Goal: Task Accomplishment & Management: Manage account settings

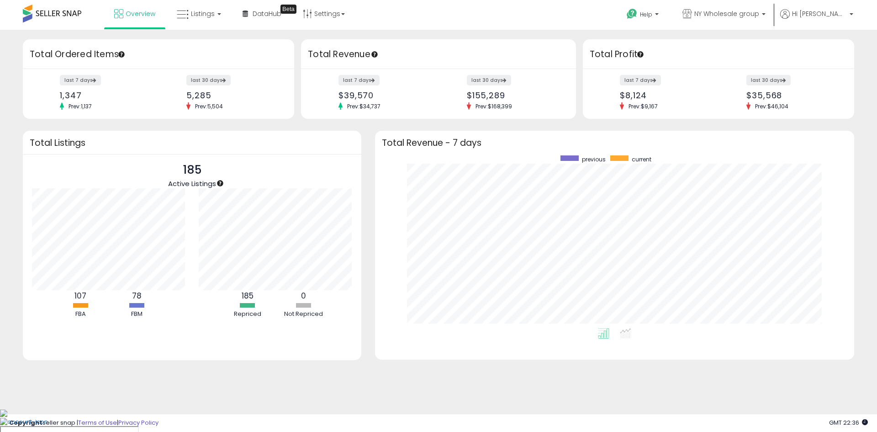
scroll to position [173, 461]
click at [47, 17] on span at bounding box center [52, 14] width 58 height 18
click at [197, 16] on span "Listings" at bounding box center [203, 13] width 24 height 9
click at [207, 85] on icon at bounding box center [207, 80] width 48 height 14
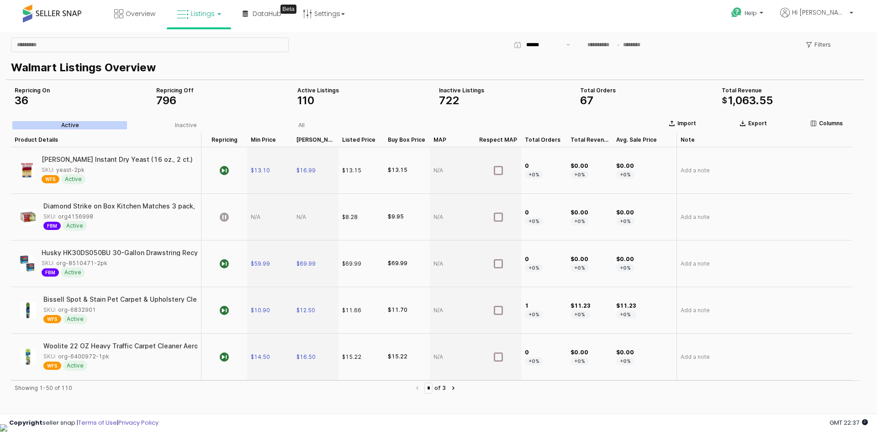
click at [190, 13] on link "Listings" at bounding box center [199, 13] width 58 height 27
click at [199, 39] on link at bounding box center [205, 47] width 63 height 18
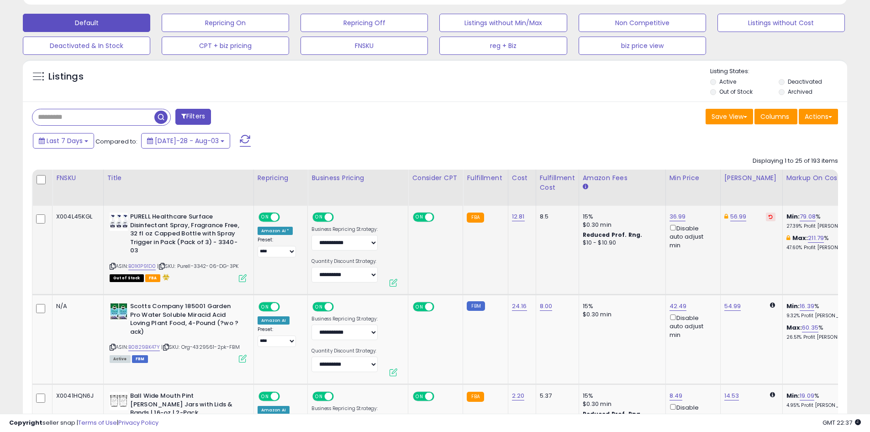
scroll to position [320, 0]
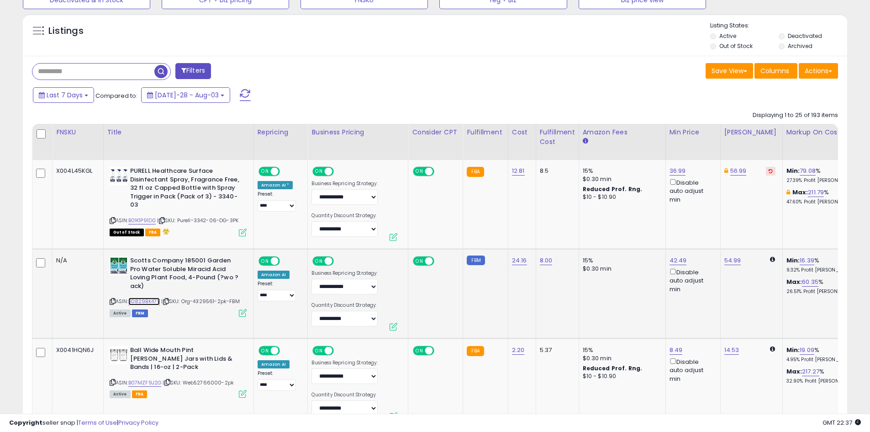
click at [150, 297] on link "B0829BK47Y" at bounding box center [144, 301] width 32 height 8
click at [670, 175] on link "42.49" at bounding box center [678, 170] width 16 height 9
drag, startPoint x: 635, startPoint y: 226, endPoint x: 589, endPoint y: 228, distance: 45.7
type input "*****"
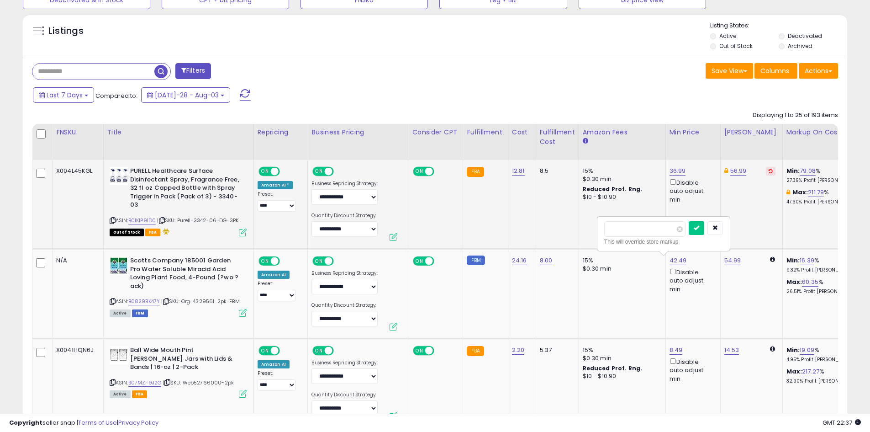
click button "submit" at bounding box center [697, 228] width 16 height 14
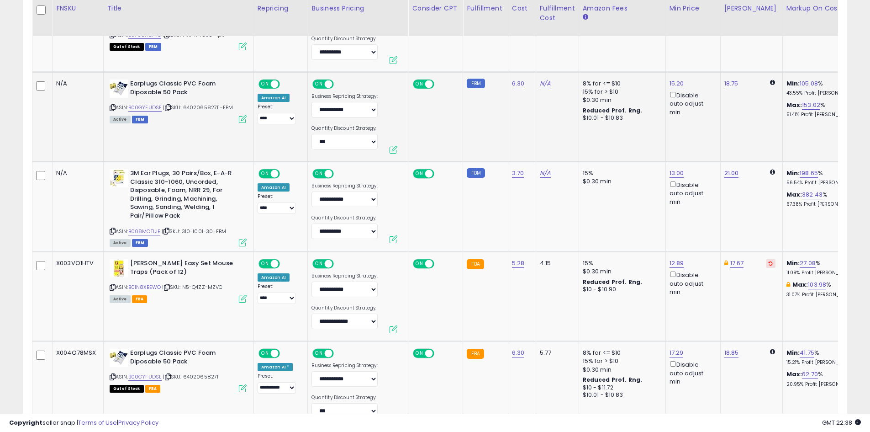
scroll to position [868, 0]
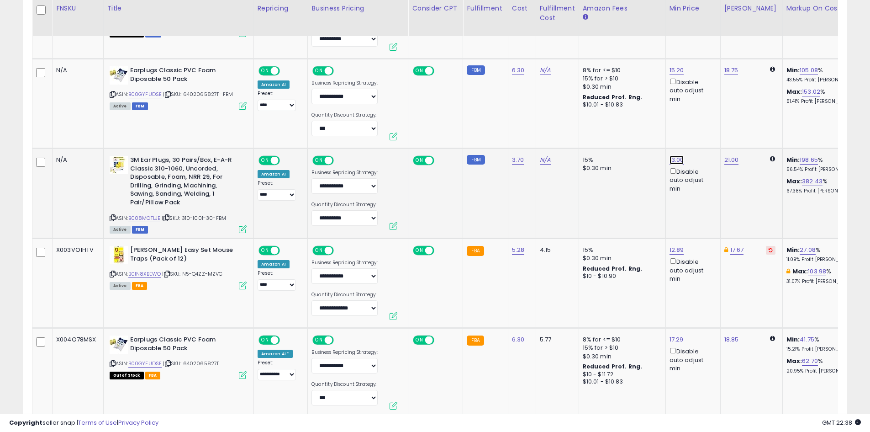
drag, startPoint x: 630, startPoint y: 128, endPoint x: 597, endPoint y: 127, distance: 33.4
click at [597, 127] on div "***** This will override store markup" at bounding box center [663, 132] width 132 height 33
type input "*****"
click button "submit" at bounding box center [696, 128] width 16 height 14
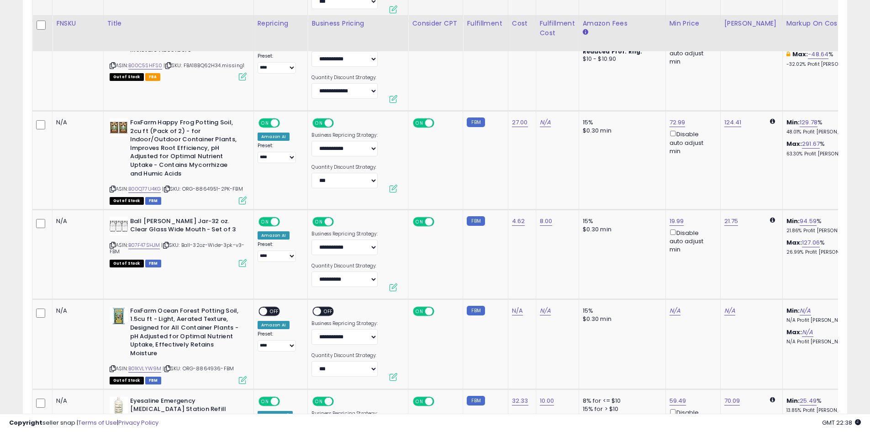
scroll to position [1279, 0]
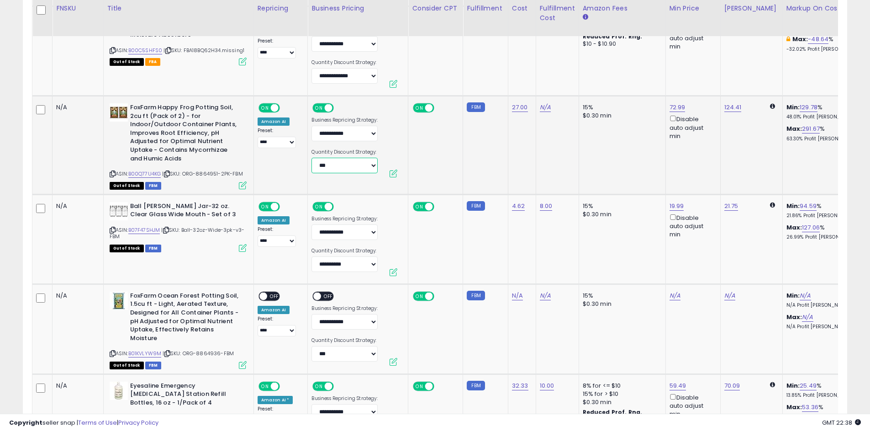
click at [333, 166] on select "**********" at bounding box center [345, 166] width 66 height 16
select select "*******"
click at [148, 173] on link "B00Q77U4KG" at bounding box center [144, 174] width 33 height 8
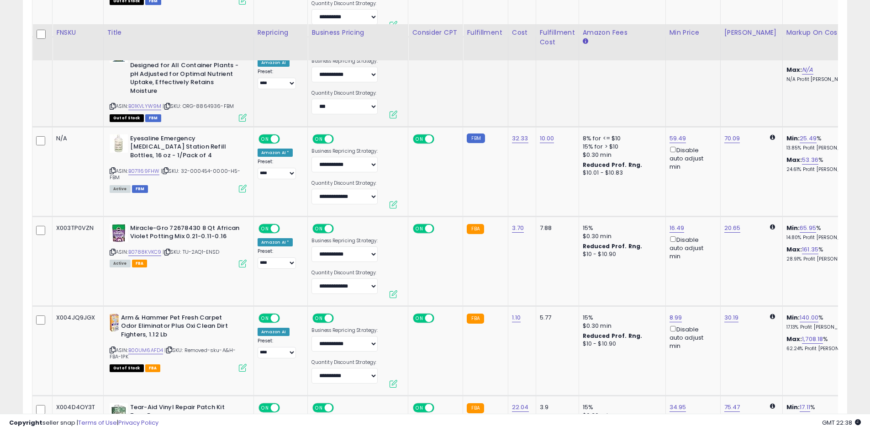
scroll to position [1553, 0]
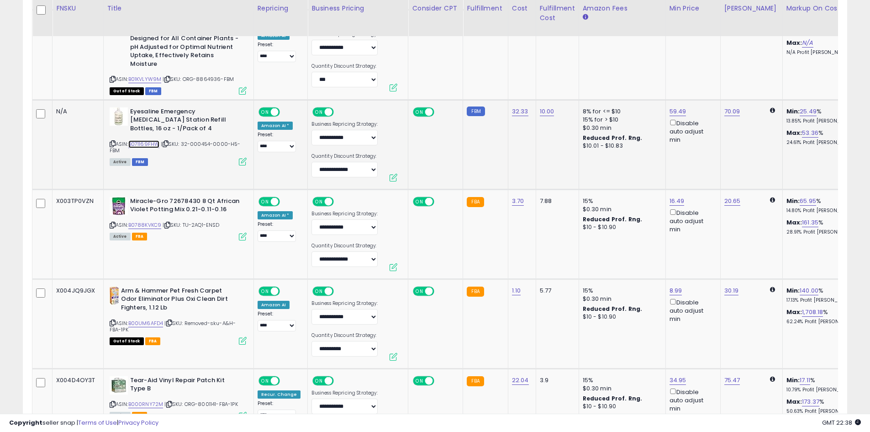
click at [143, 144] on link "B071169FHW" at bounding box center [144, 144] width 32 height 8
click at [147, 142] on link "B071169FHW" at bounding box center [144, 144] width 32 height 8
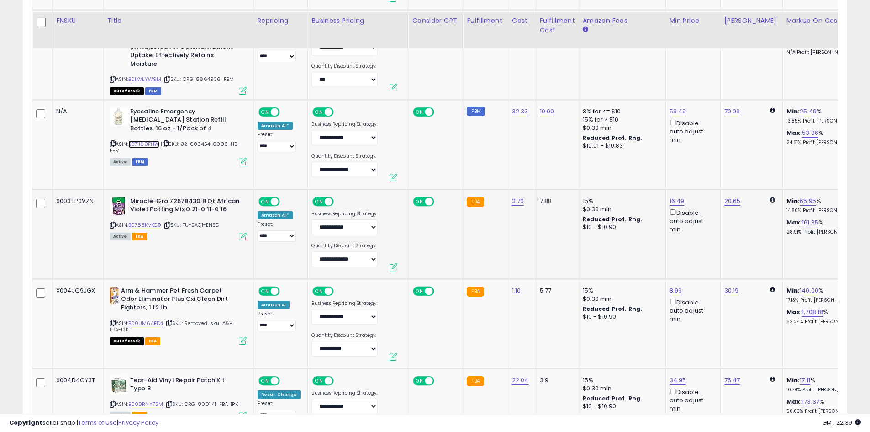
scroll to position [1599, 0]
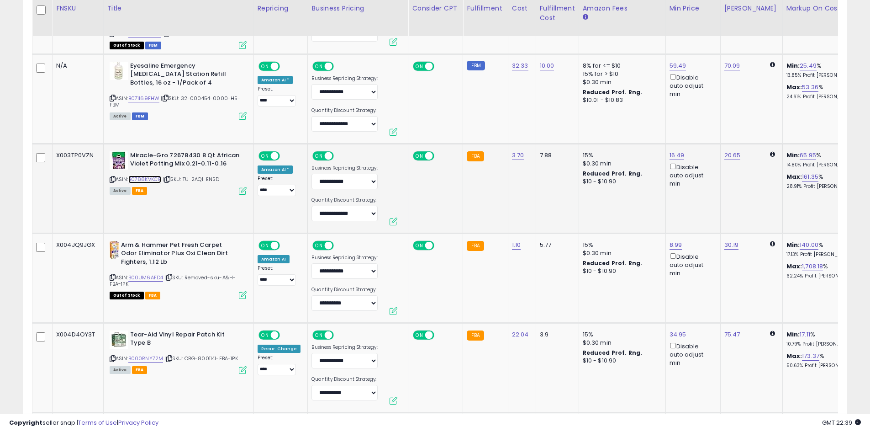
click at [149, 177] on link "B0788KVKC9" at bounding box center [144, 179] width 33 height 8
drag, startPoint x: 642, startPoint y: 124, endPoint x: 595, endPoint y: 124, distance: 47.1
click at [595, 124] on tbody "X004L45KGL PURELL Healthcare Surface Disinfectant Spray, Fragrance Free, 32 fl …" at bounding box center [842, 5] width 1620 height 2249
type input "*****"
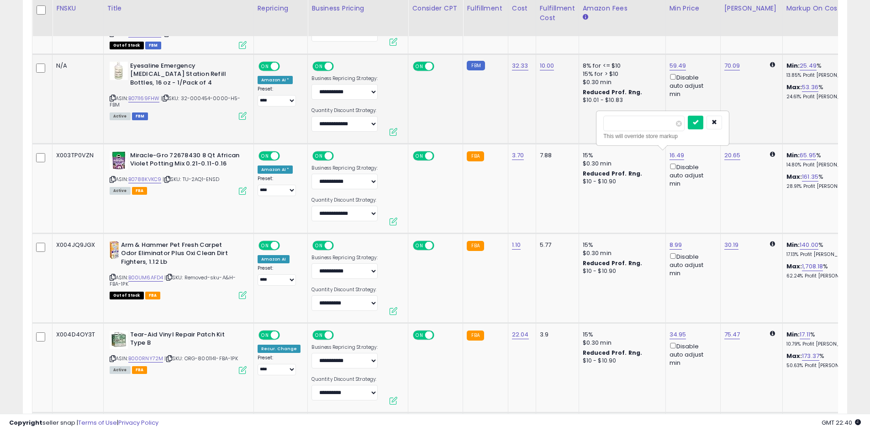
click button "submit" at bounding box center [696, 123] width 16 height 14
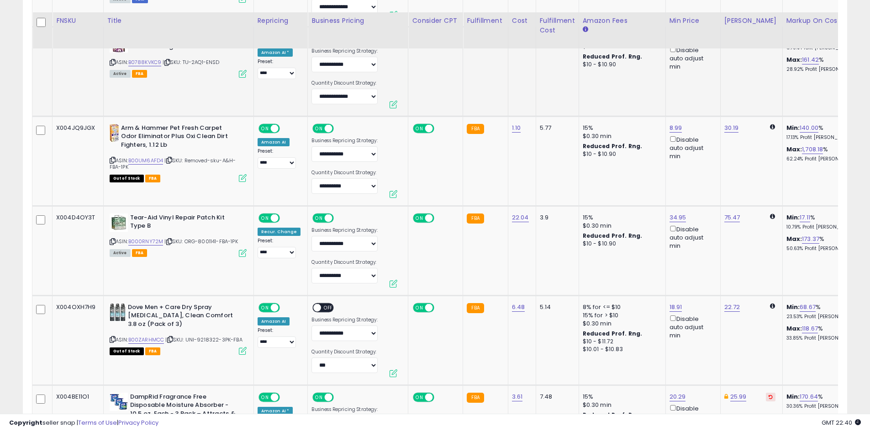
scroll to position [1736, 0]
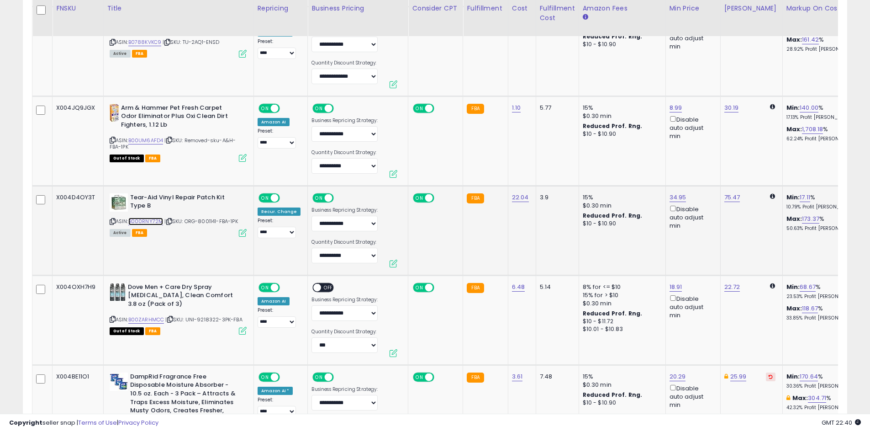
click at [142, 221] on link "B000RNY72M" at bounding box center [145, 221] width 35 height 8
drag, startPoint x: 635, startPoint y: 169, endPoint x: 603, endPoint y: 168, distance: 32.4
click at [603, 168] on div "***** This will override store markup" at bounding box center [664, 169] width 132 height 33
type input "*****"
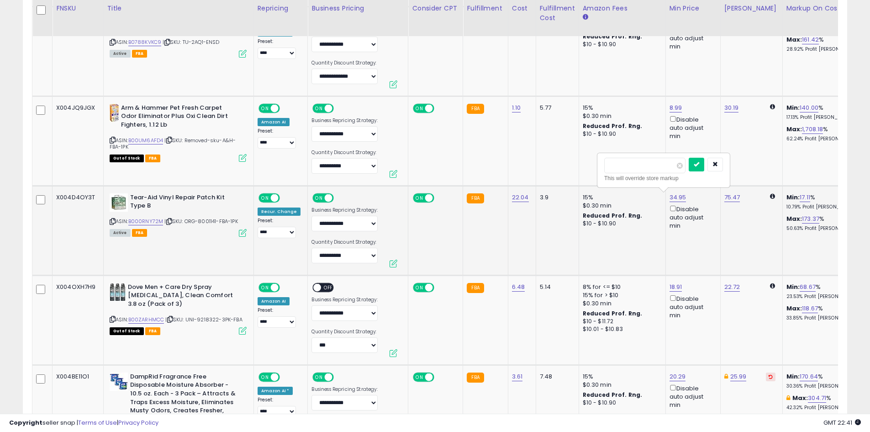
click button "submit" at bounding box center [697, 165] width 16 height 14
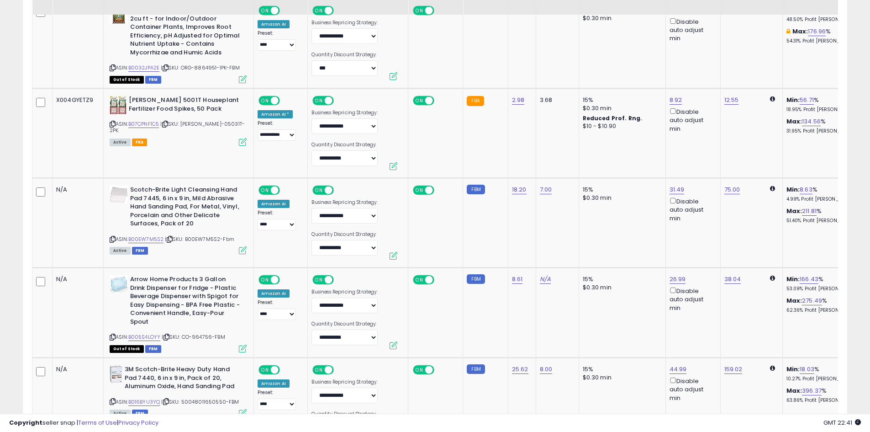
scroll to position [2193, 0]
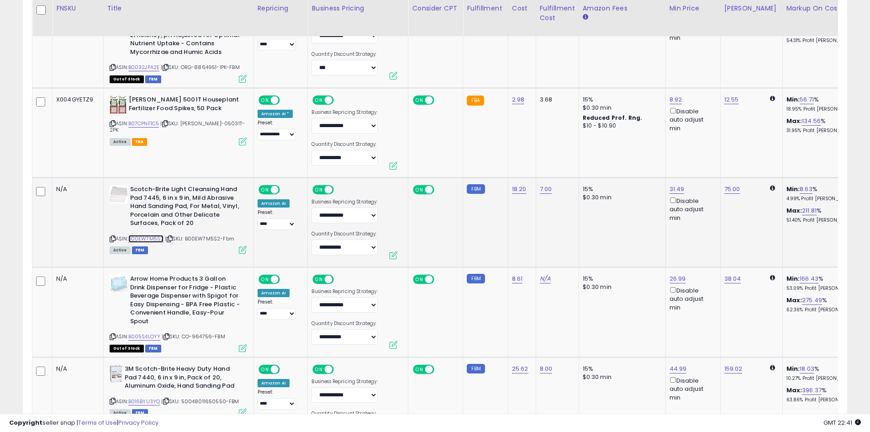
click at [143, 240] on link "B00EW7M5S2" at bounding box center [146, 239] width 36 height 8
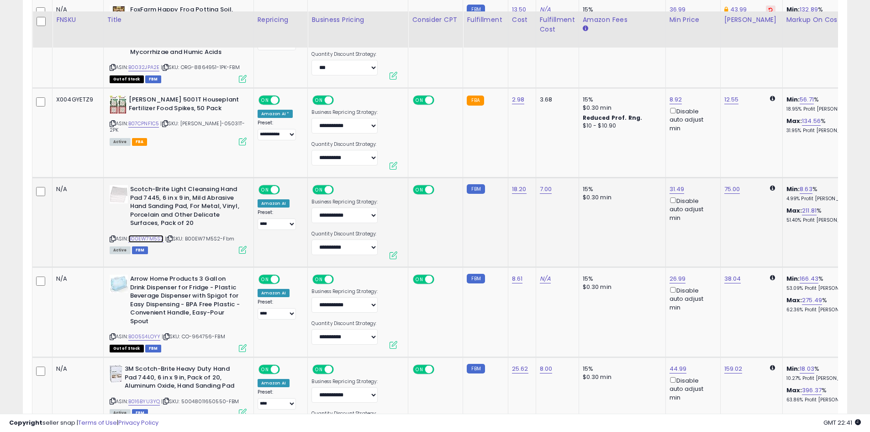
scroll to position [2284, 0]
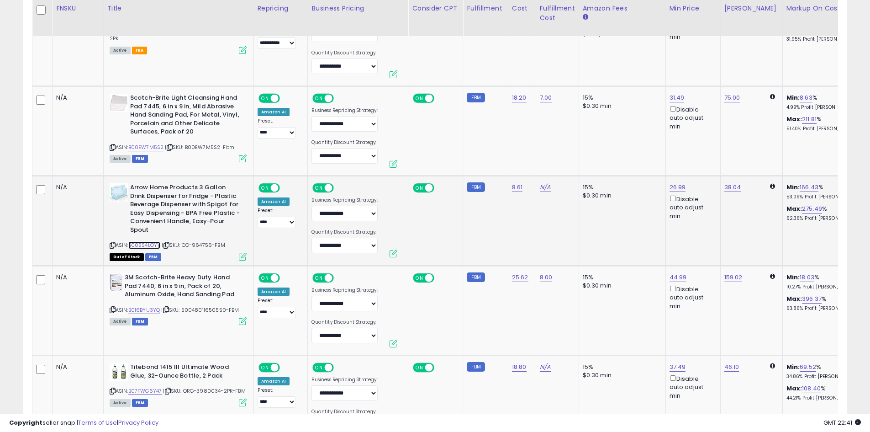
click at [153, 245] on link "B005S4LOYY" at bounding box center [144, 245] width 32 height 8
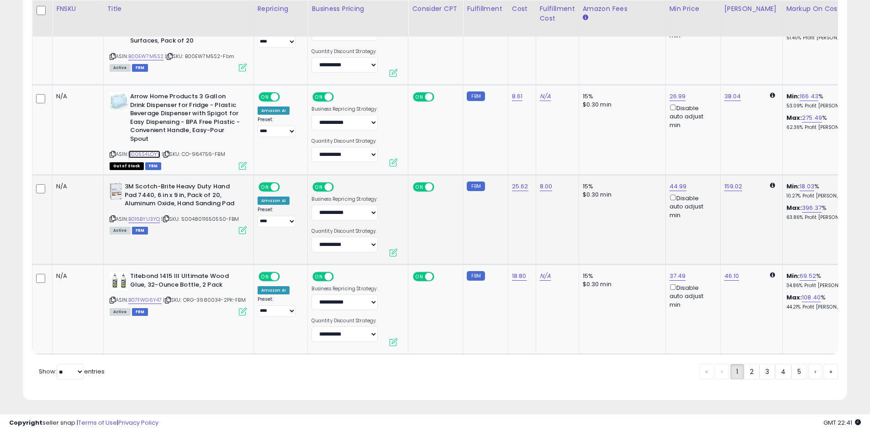
scroll to position [2375, 0]
click at [150, 299] on link "B07FWG6Y47" at bounding box center [145, 300] width 34 height 8
click at [775, 379] on link "2" at bounding box center [783, 371] width 16 height 16
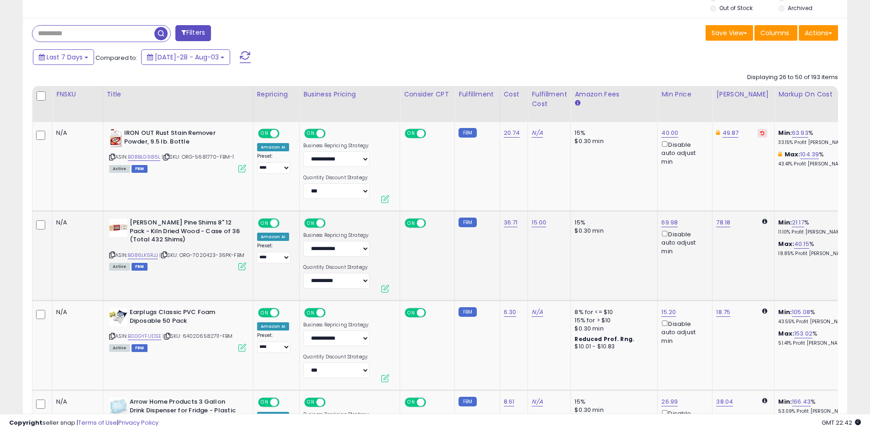
scroll to position [363, 0]
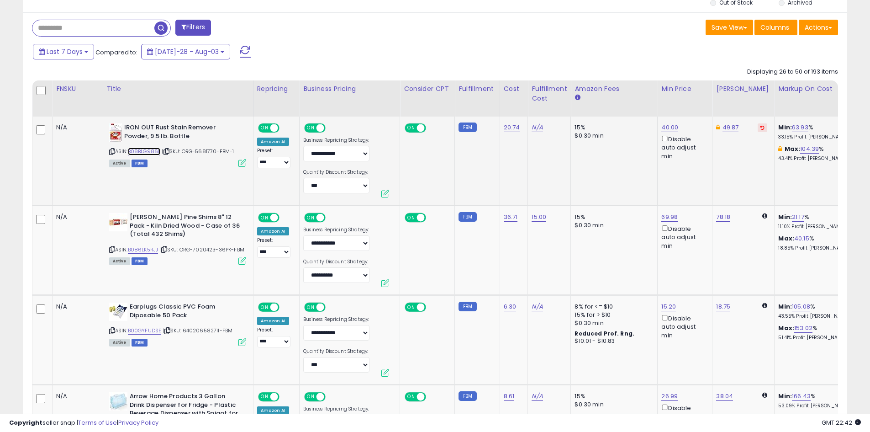
click at [146, 149] on link "B08BLG986L" at bounding box center [144, 152] width 33 height 8
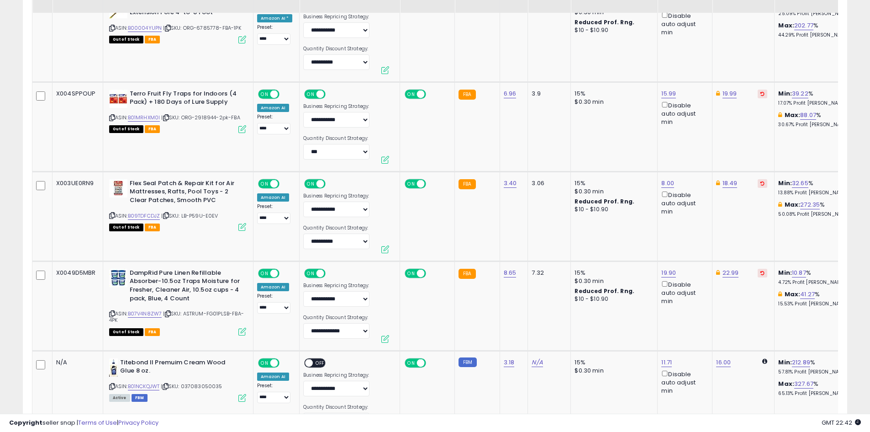
scroll to position [1414, 0]
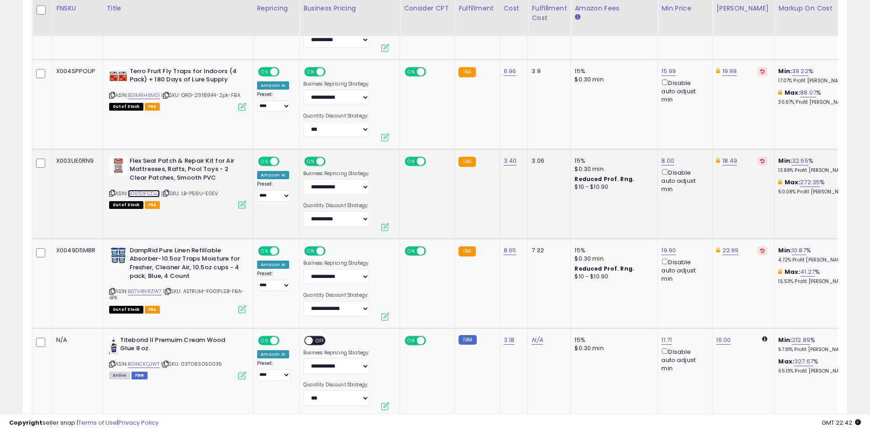
click at [153, 190] on link "B09TDFCDJZ" at bounding box center [144, 194] width 32 height 8
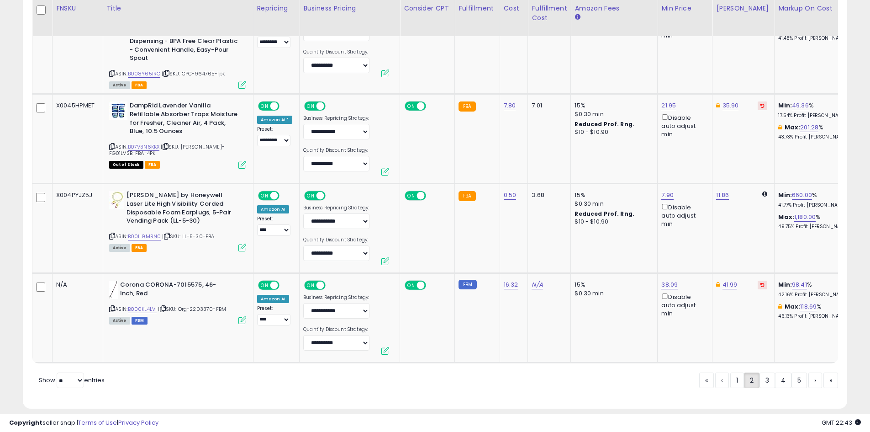
scroll to position [2374, 0]
click at [792, 371] on link "3" at bounding box center [800, 379] width 16 height 16
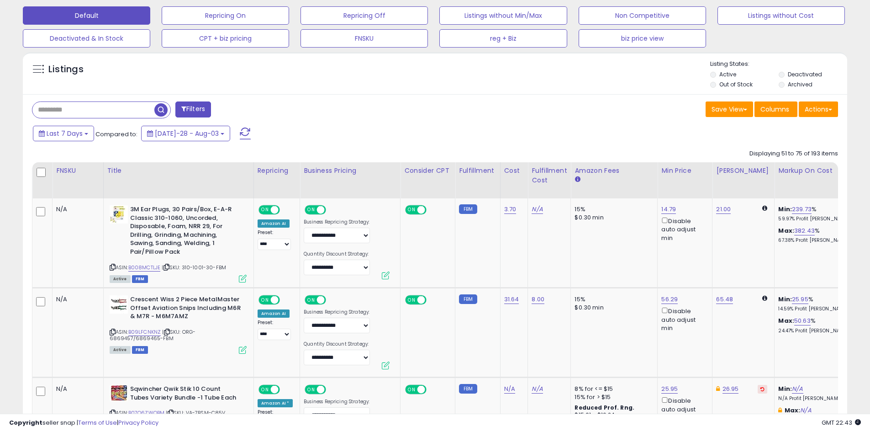
scroll to position [317, 0]
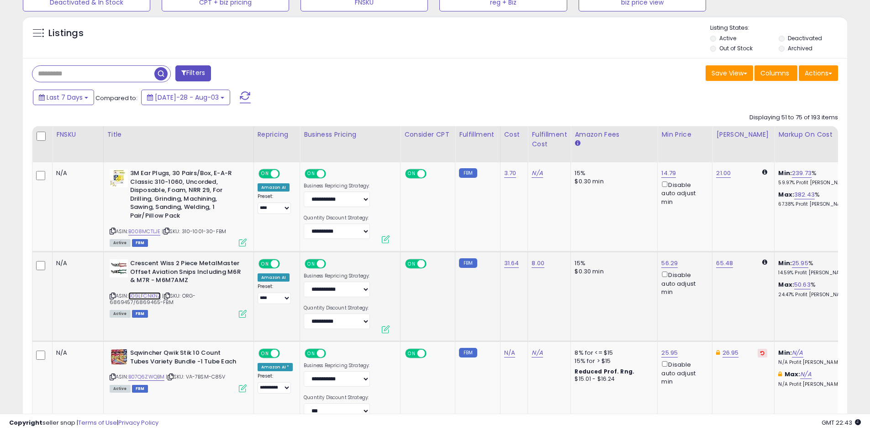
click at [144, 295] on link "B09LFCNKNZ" at bounding box center [144, 296] width 33 height 8
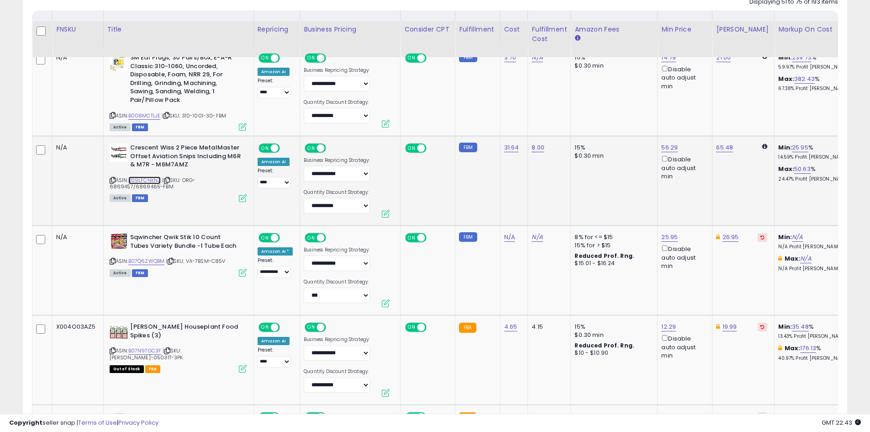
scroll to position [455, 0]
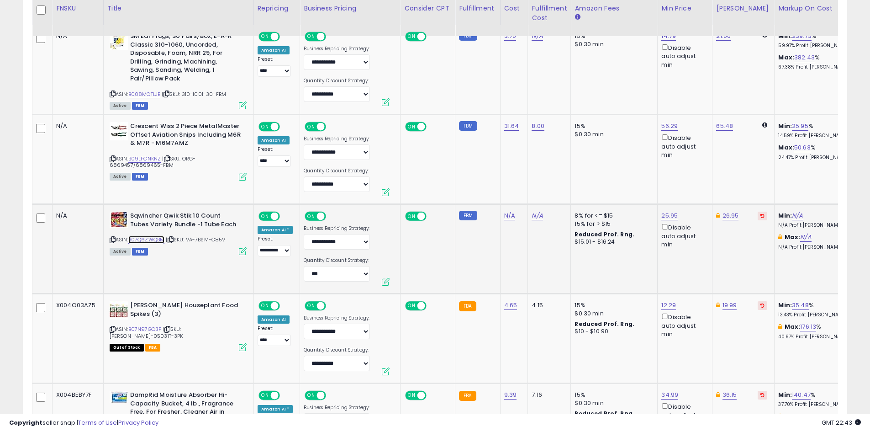
click at [153, 239] on link "B07Q6ZWQBM" at bounding box center [146, 240] width 37 height 8
click at [670, 41] on link "25.95" at bounding box center [668, 36] width 15 height 9
drag, startPoint x: 641, startPoint y: 186, endPoint x: 584, endPoint y: 185, distance: 56.7
type input "*****"
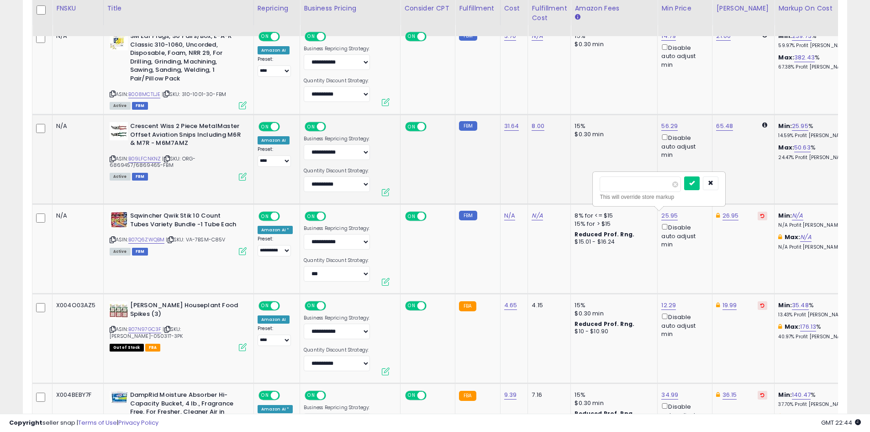
click button "submit" at bounding box center [692, 183] width 16 height 14
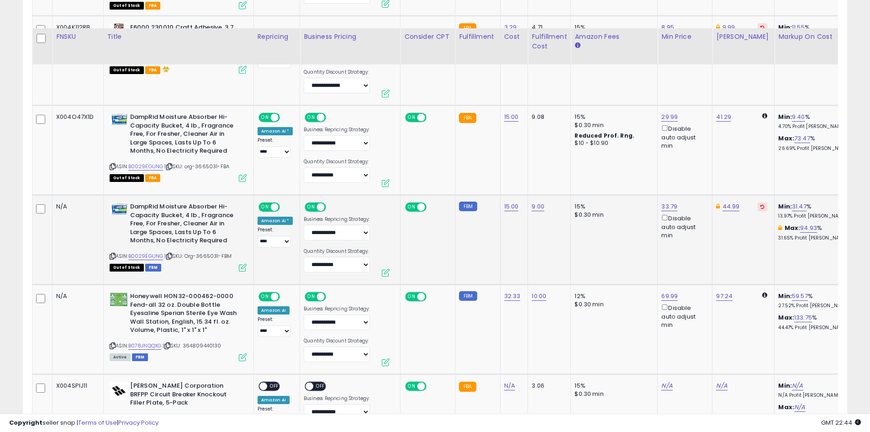
scroll to position [1003, 0]
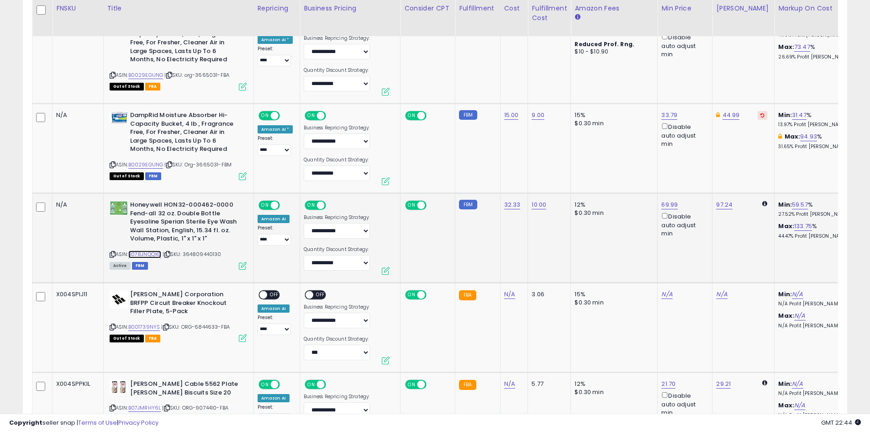
click at [153, 252] on link "B078JNQQXG" at bounding box center [144, 254] width 33 height 8
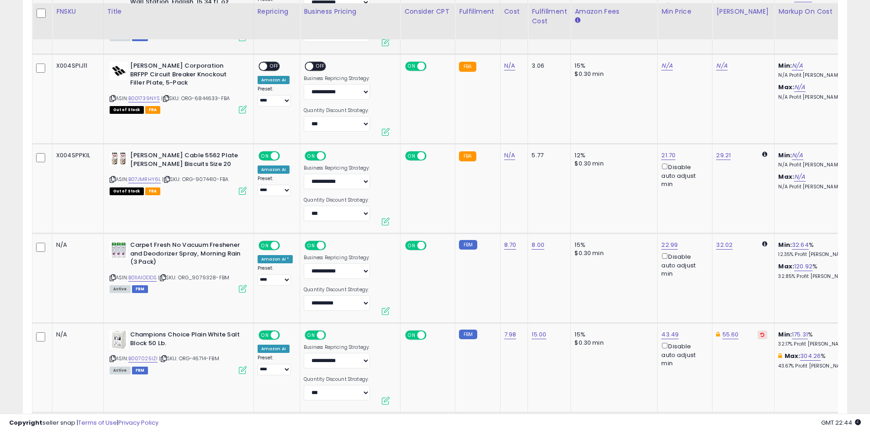
scroll to position [1277, 0]
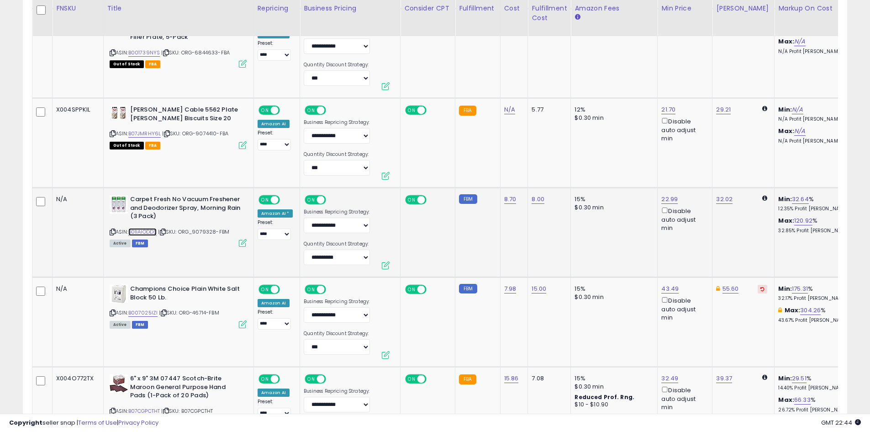
click at [150, 230] on link "B01IAIODDS" at bounding box center [142, 232] width 29 height 8
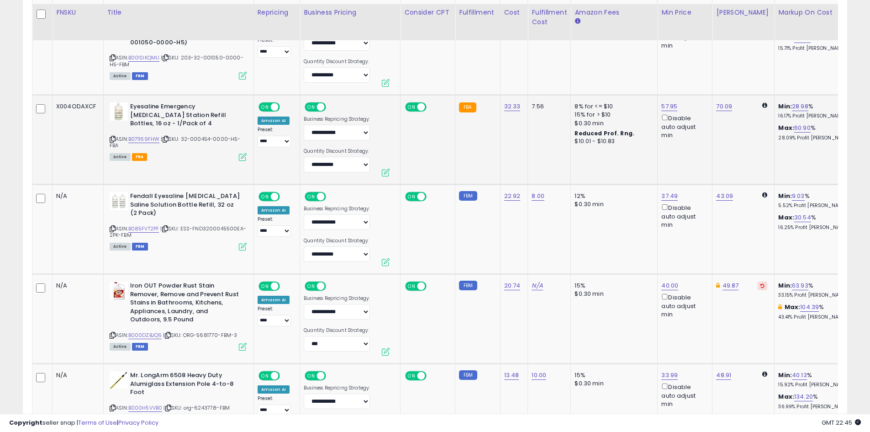
scroll to position [1825, 0]
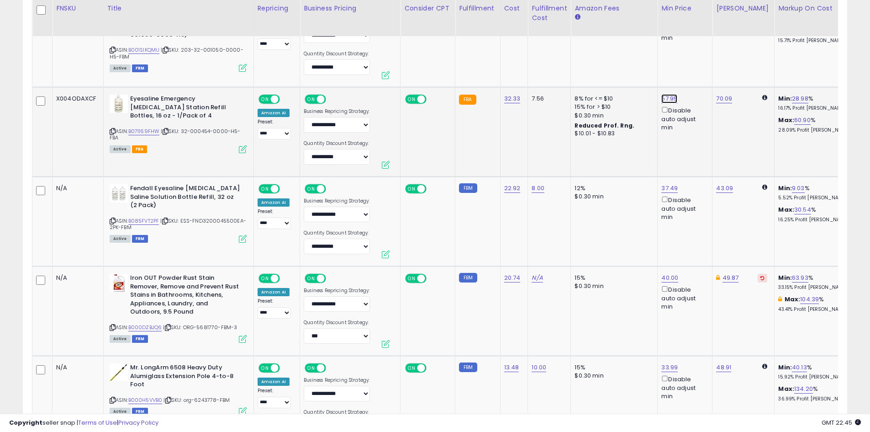
drag, startPoint x: 636, startPoint y: 67, endPoint x: 577, endPoint y: 65, distance: 58.5
type input "*****"
click button "submit" at bounding box center [692, 66] width 16 height 14
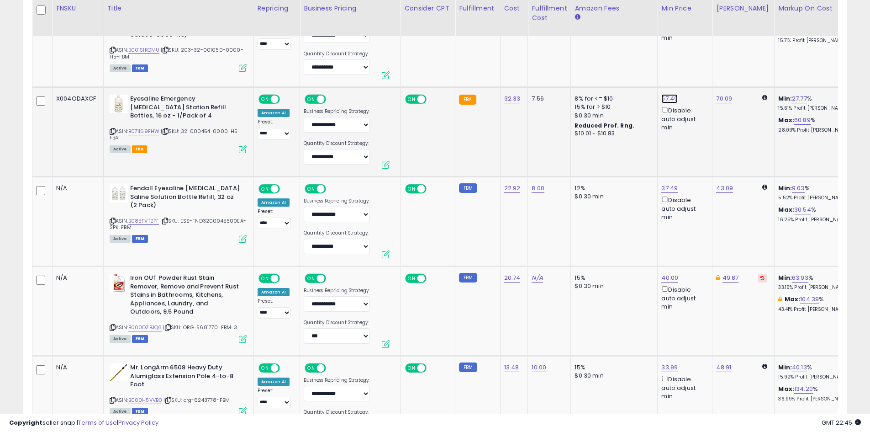
drag, startPoint x: 629, startPoint y: 66, endPoint x: 589, endPoint y: 66, distance: 40.2
type input "*****"
click button "submit" at bounding box center [692, 66] width 16 height 14
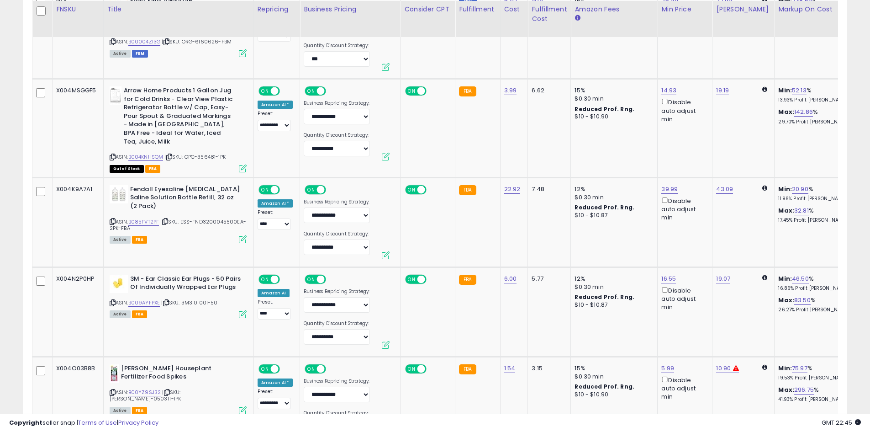
scroll to position [2282, 0]
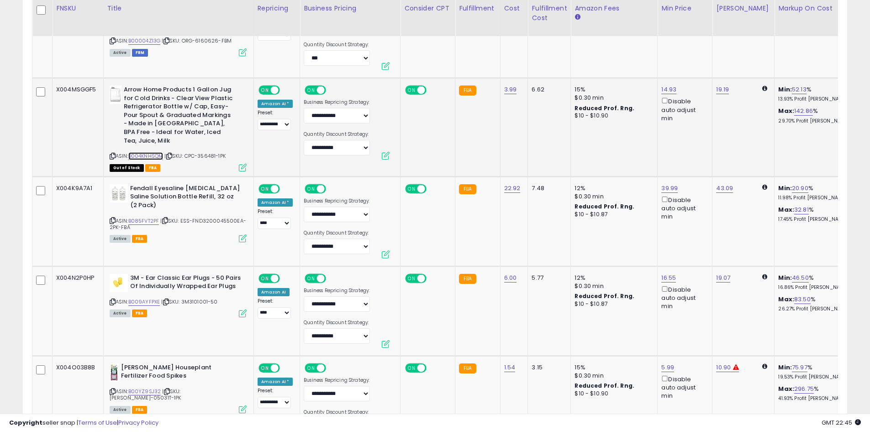
click at [150, 152] on link "B004KNHSQM" at bounding box center [145, 156] width 35 height 8
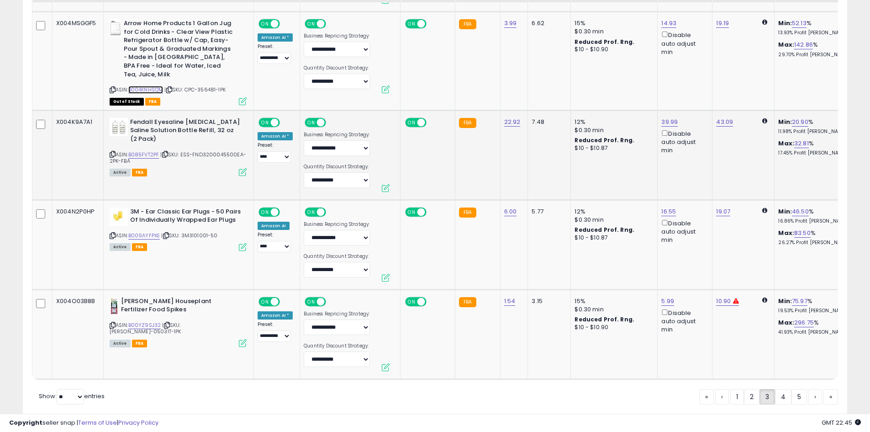
scroll to position [2373, 0]
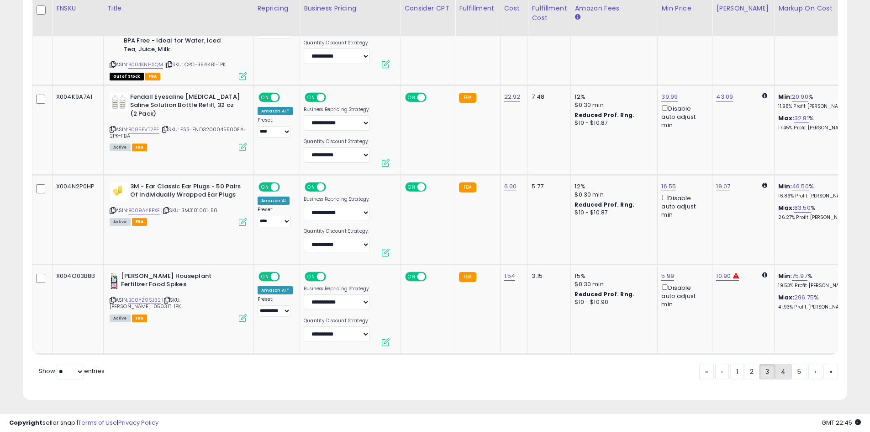
click at [809, 372] on link "4" at bounding box center [816, 372] width 14 height 16
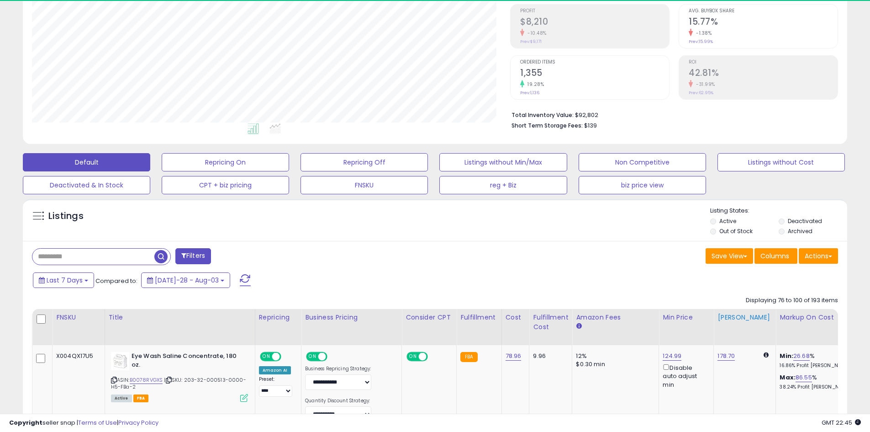
scroll to position [226, 0]
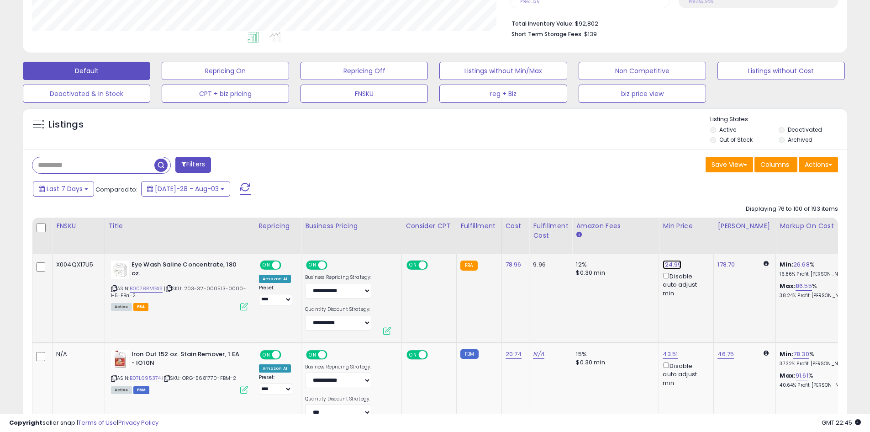
click at [670, 263] on link "124.99" at bounding box center [672, 264] width 19 height 9
drag, startPoint x: 631, startPoint y: 237, endPoint x: 598, endPoint y: 236, distance: 33.3
click at [598, 236] on div "****** This will override store markup" at bounding box center [661, 237] width 132 height 33
type input "******"
click button "submit" at bounding box center [694, 232] width 16 height 14
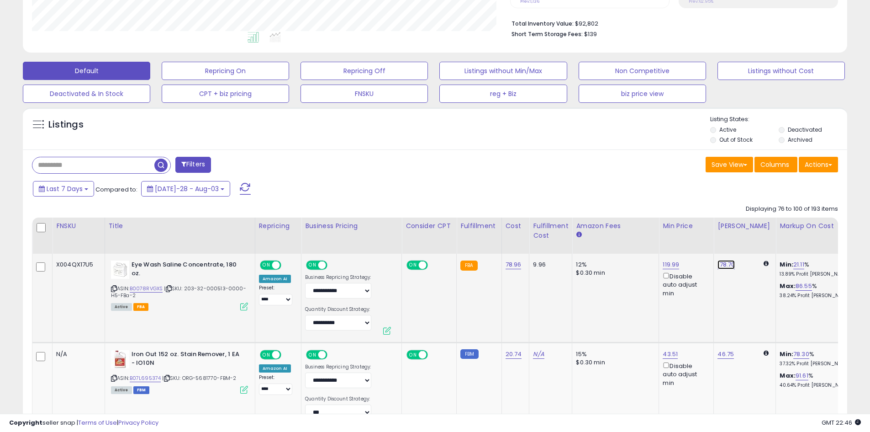
click at [724, 264] on link "178.70" at bounding box center [726, 264] width 17 height 9
drag, startPoint x: 713, startPoint y: 236, endPoint x: 655, endPoint y: 228, distance: 58.5
click at [655, 228] on div "****** This will override store markup" at bounding box center [716, 237] width 132 height 33
type input "******"
click button "submit" at bounding box center [748, 232] width 16 height 14
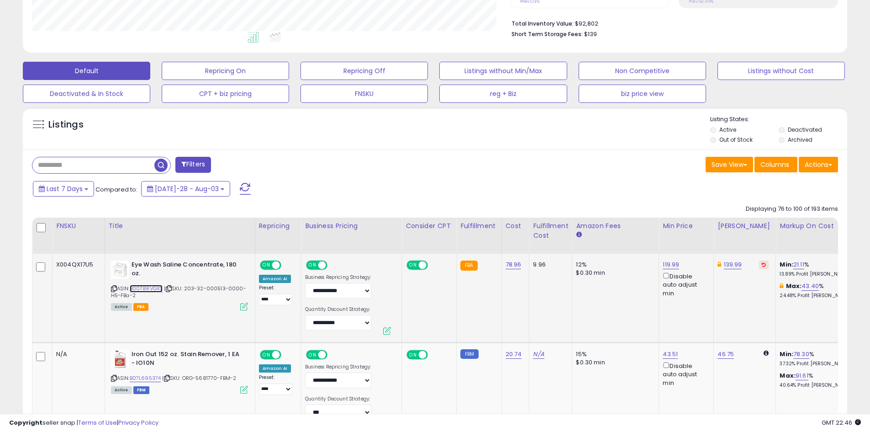
click at [151, 287] on link "B0078RVGXS" at bounding box center [146, 289] width 33 height 8
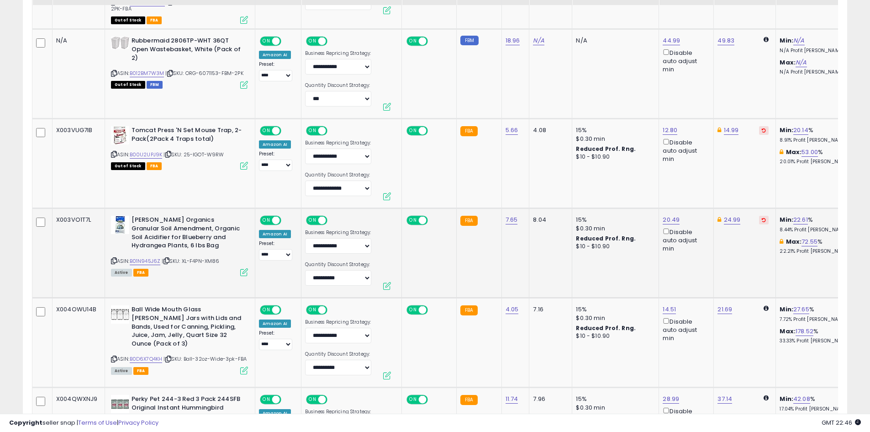
scroll to position [729, 0]
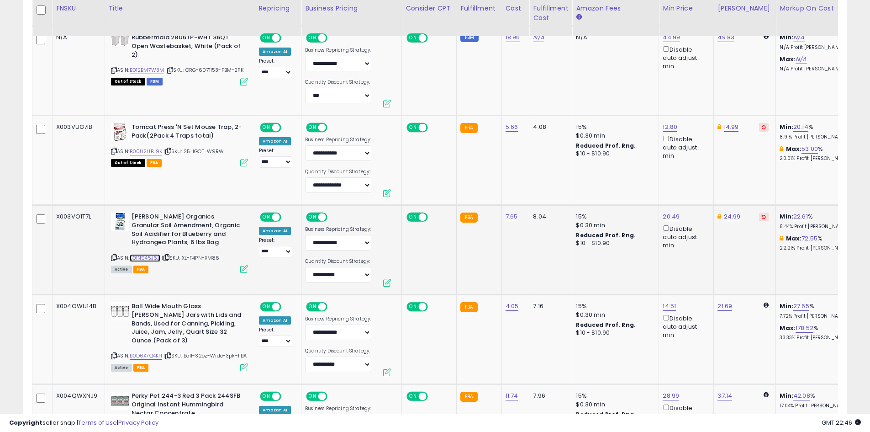
click at [148, 255] on link "B01N945J6Z" at bounding box center [145, 258] width 31 height 8
drag, startPoint x: 639, startPoint y: 186, endPoint x: 591, endPoint y: 186, distance: 47.5
type input "*****"
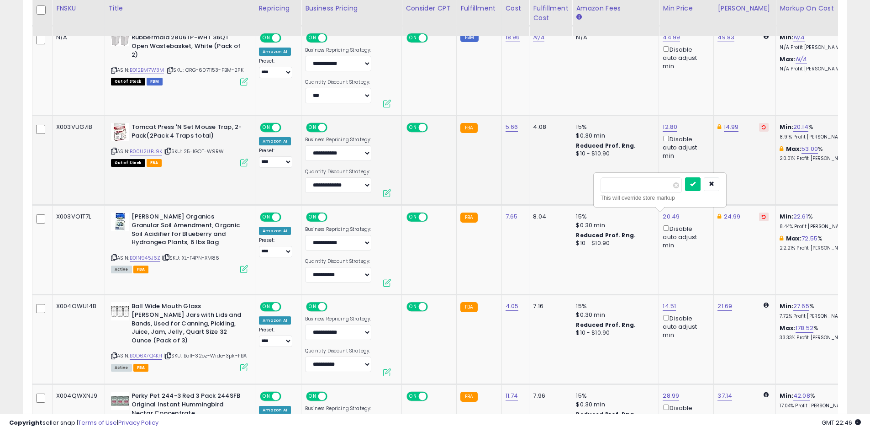
click button "submit" at bounding box center [693, 184] width 16 height 14
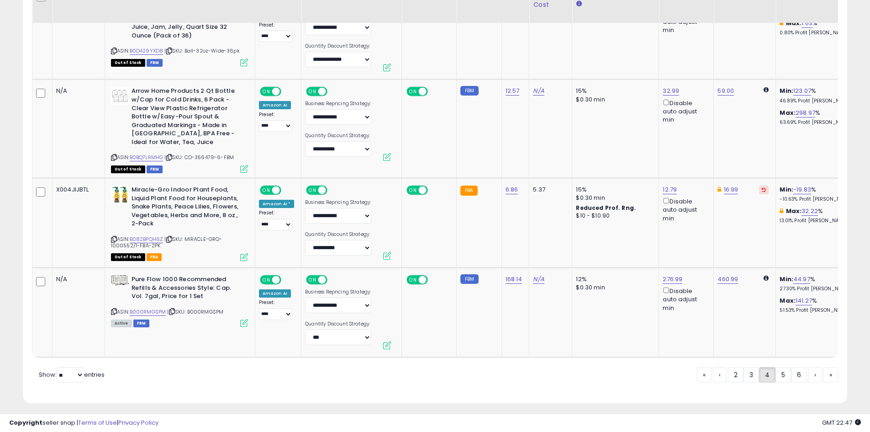
scroll to position [2397, 0]
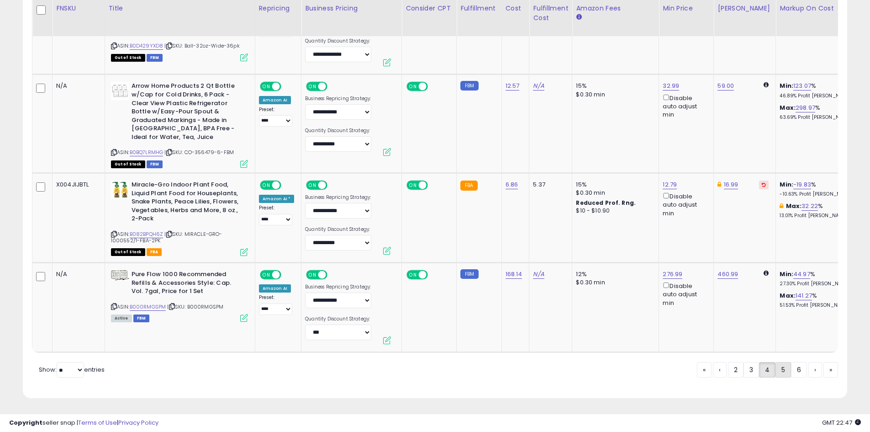
click at [809, 369] on link "5" at bounding box center [816, 370] width 14 height 16
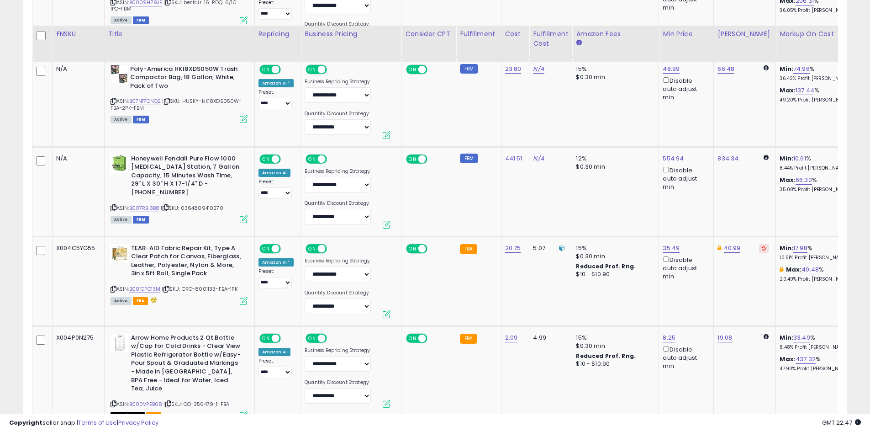
scroll to position [1825, 0]
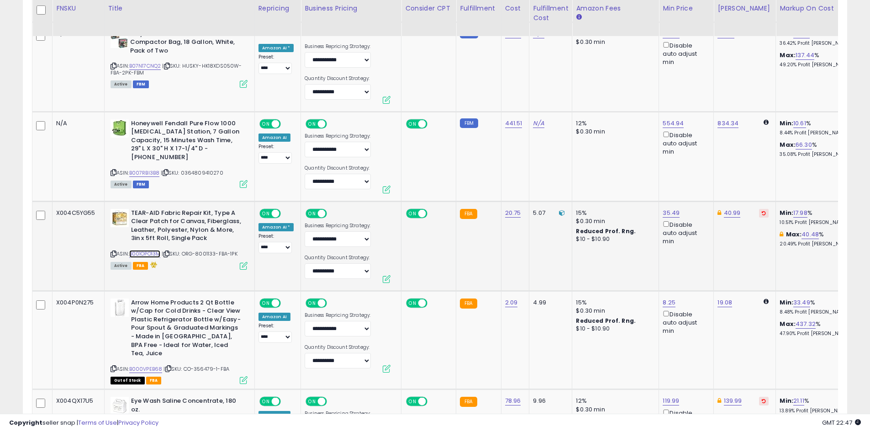
click at [144, 250] on link "B001OPO13M" at bounding box center [145, 254] width 32 height 8
drag, startPoint x: 632, startPoint y: 169, endPoint x: 597, endPoint y: 169, distance: 35.2
click at [597, 169] on div "***** This will override store markup" at bounding box center [660, 177] width 132 height 33
type input "*****"
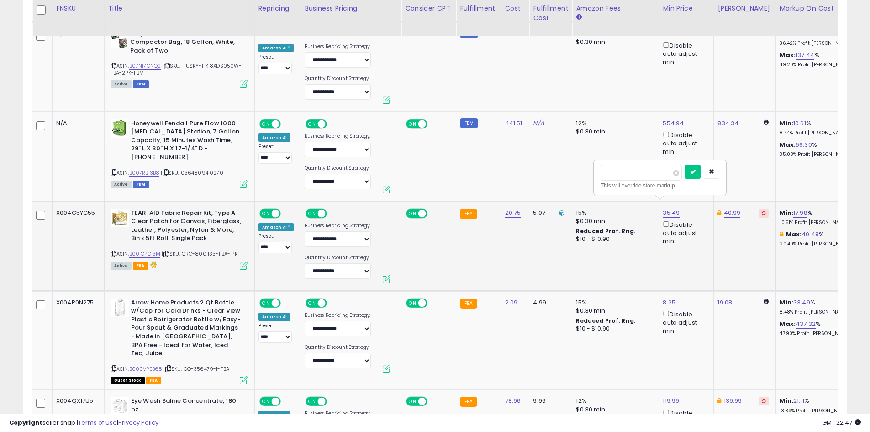
click button "submit" at bounding box center [693, 172] width 16 height 14
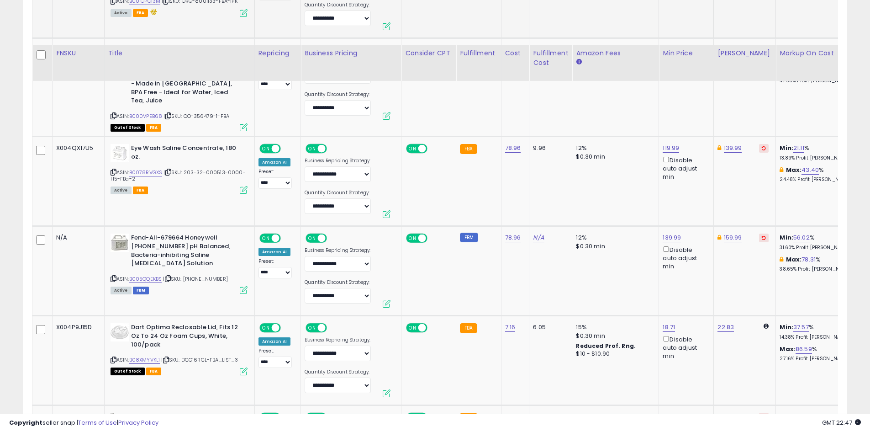
scroll to position [2145, 0]
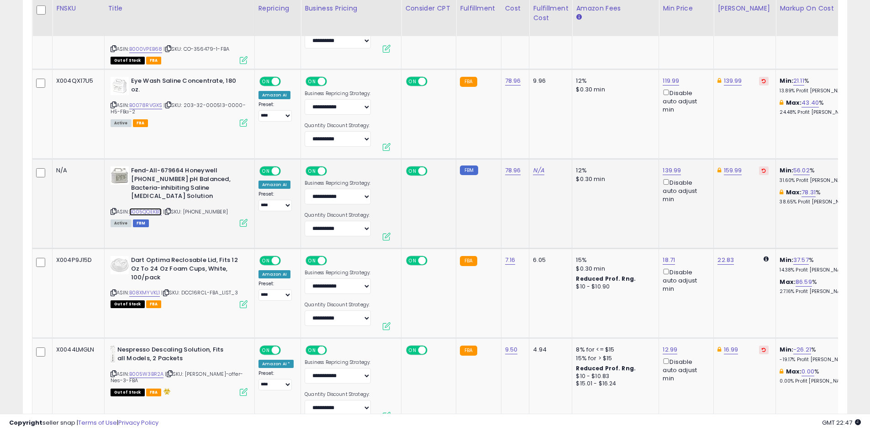
click at [147, 208] on link "B005QQEKBS" at bounding box center [145, 212] width 33 height 8
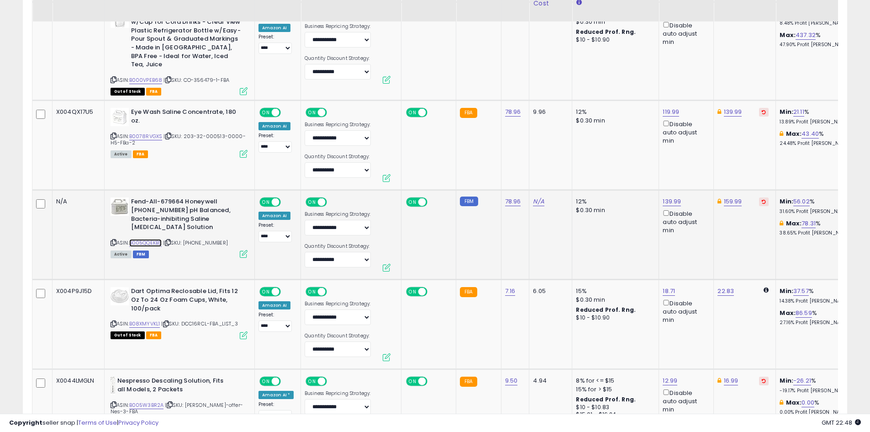
scroll to position [2099, 0]
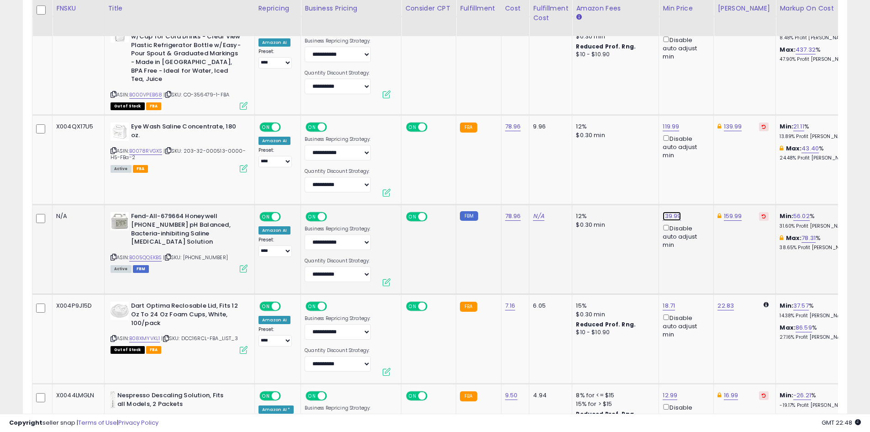
drag, startPoint x: 637, startPoint y: 169, endPoint x: 595, endPoint y: 164, distance: 41.9
click at [595, 164] on div "****** This will override store markup" at bounding box center [661, 172] width 132 height 33
type input "******"
click at [697, 168] on icon "submit" at bounding box center [693, 166] width 5 height 5
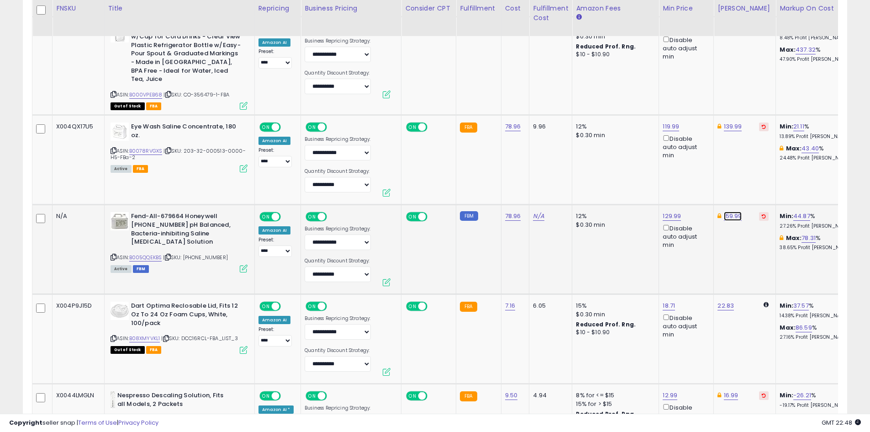
drag, startPoint x: 720, startPoint y: 170, endPoint x: 655, endPoint y: 169, distance: 64.9
click at [656, 169] on div "****** This will override store markup" at bounding box center [722, 172] width 133 height 35
type input "******"
click button "submit" at bounding box center [755, 167] width 16 height 14
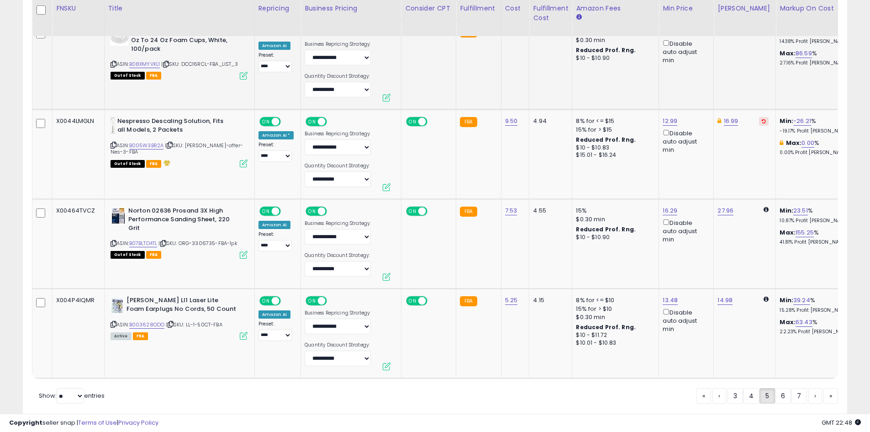
scroll to position [2390, 0]
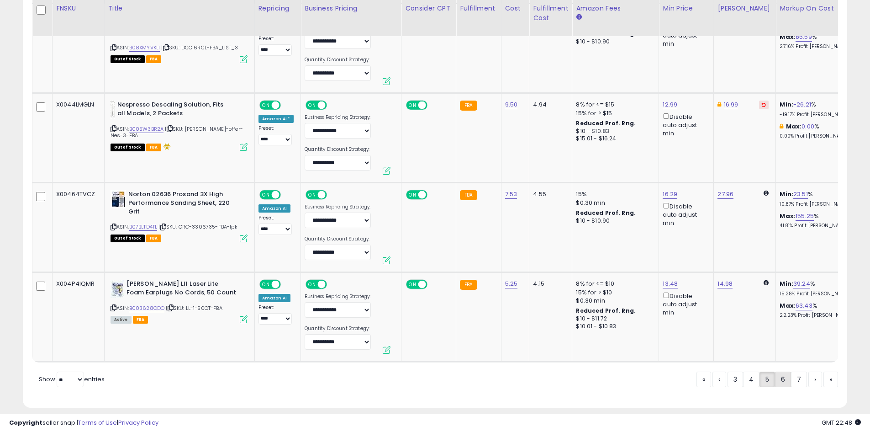
click at [809, 371] on link "6" at bounding box center [816, 379] width 14 height 16
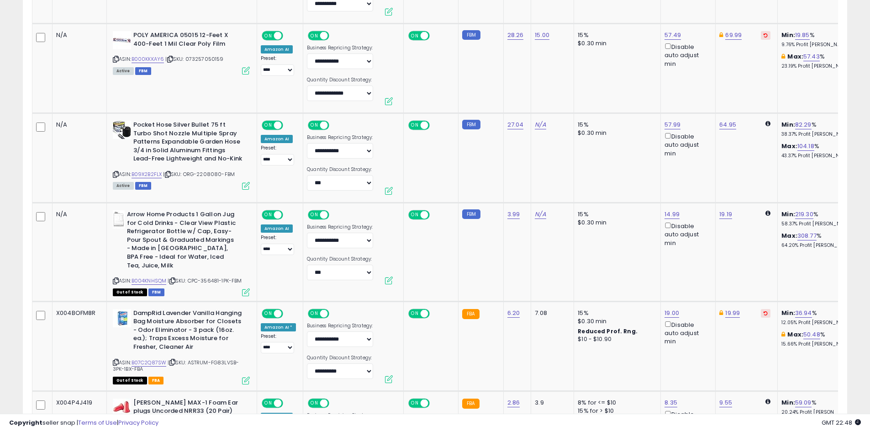
scroll to position [637, 0]
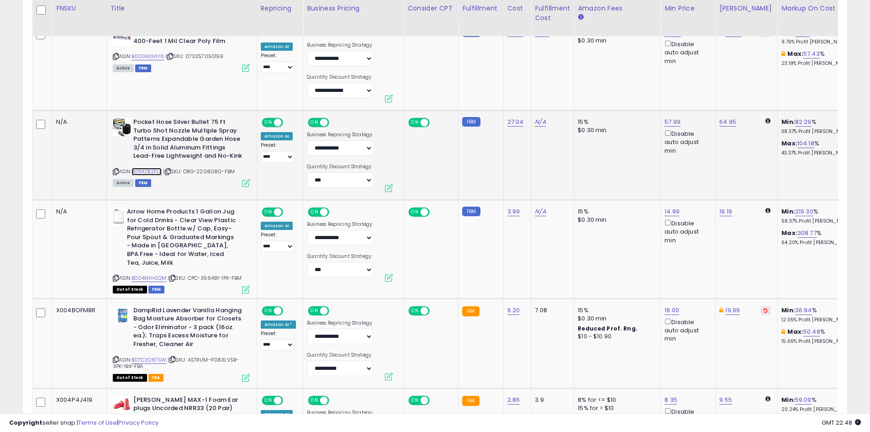
click at [148, 170] on link "B09X2B2FLX" at bounding box center [147, 172] width 31 height 8
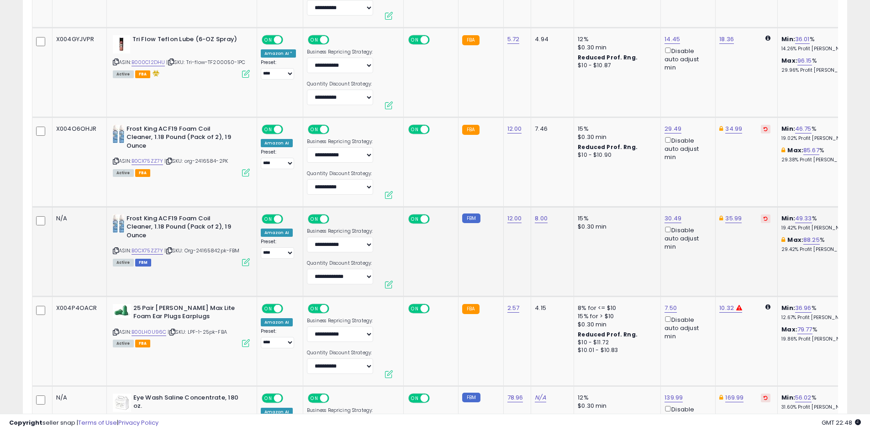
scroll to position [1825, 0]
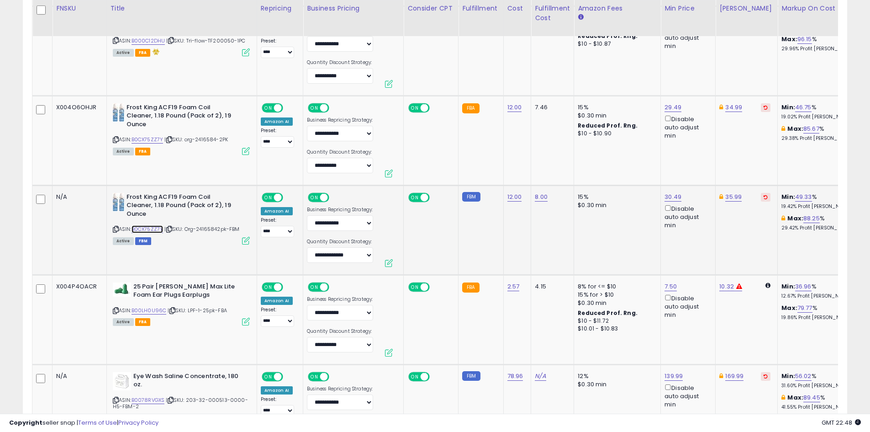
click at [145, 225] on link "B0CX75ZZ7Y" at bounding box center [148, 229] width 32 height 8
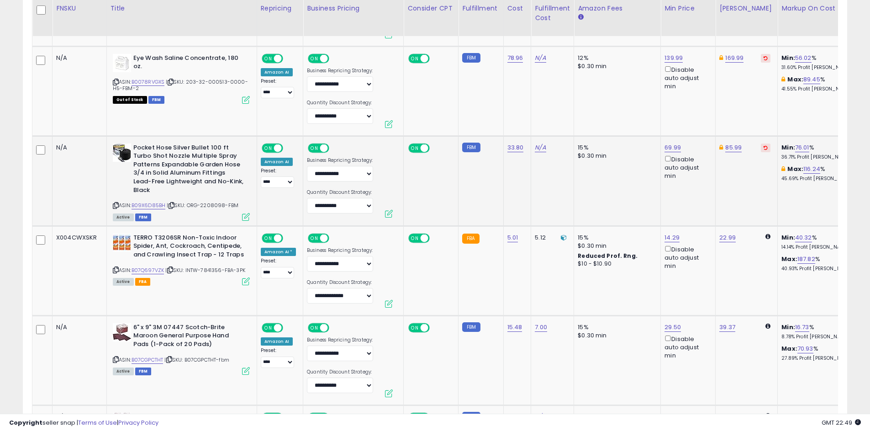
scroll to position [2145, 0]
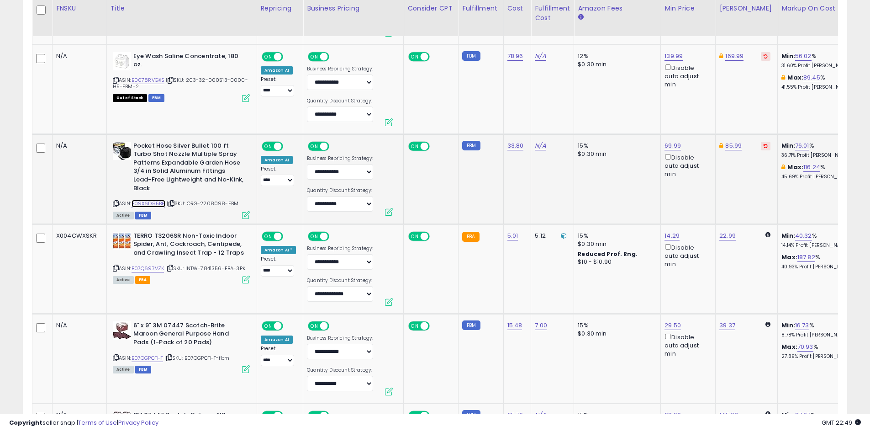
click at [153, 200] on link "B09X6D85BH" at bounding box center [149, 204] width 34 height 8
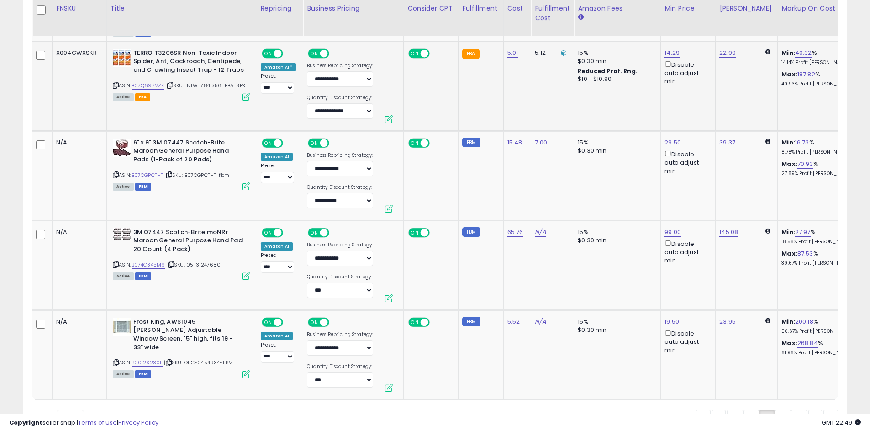
scroll to position [2374, 0]
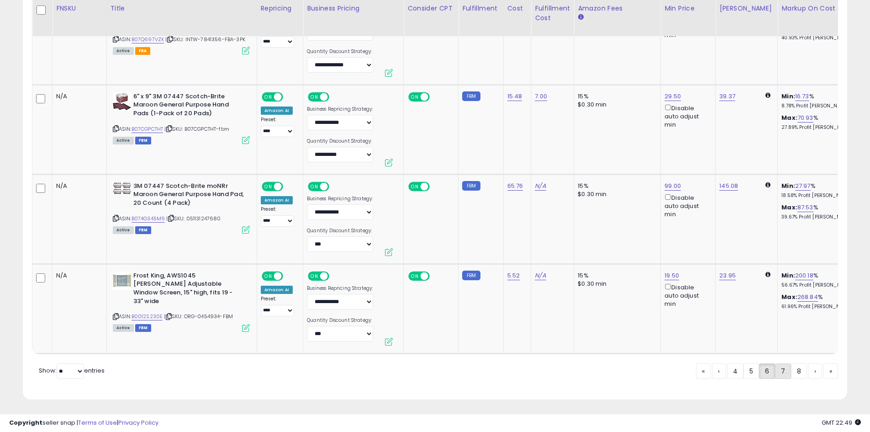
click at [809, 370] on link "7" at bounding box center [816, 371] width 14 height 16
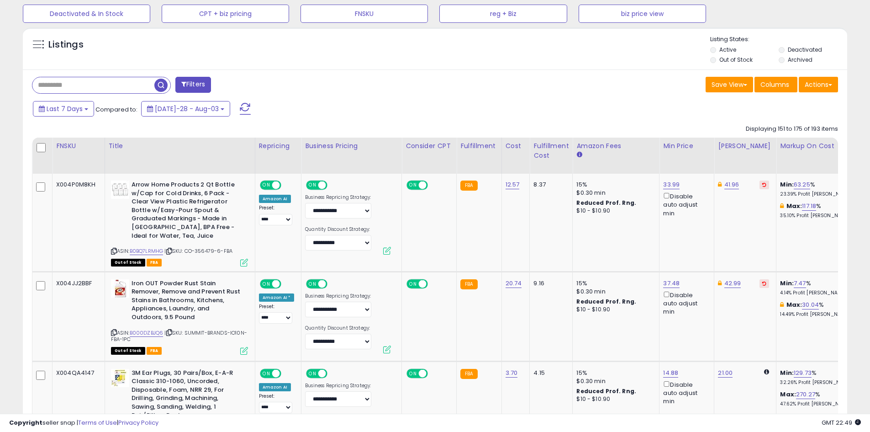
scroll to position [317, 0]
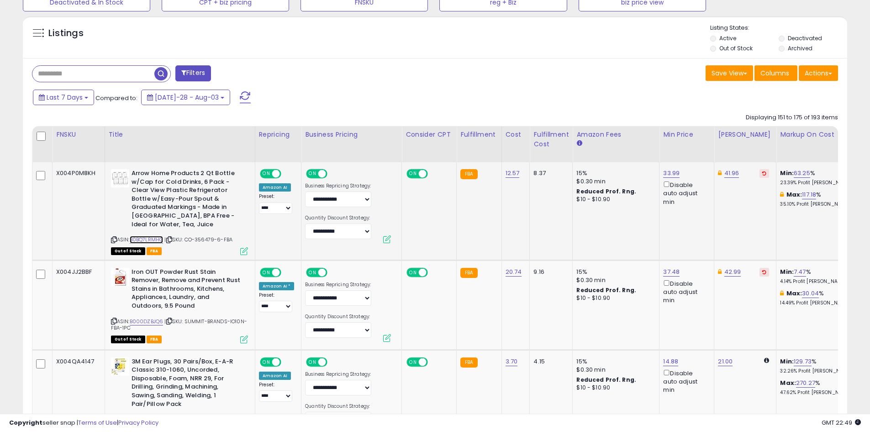
click at [148, 238] on link "B0BQ7LRMHG" at bounding box center [147, 240] width 34 height 8
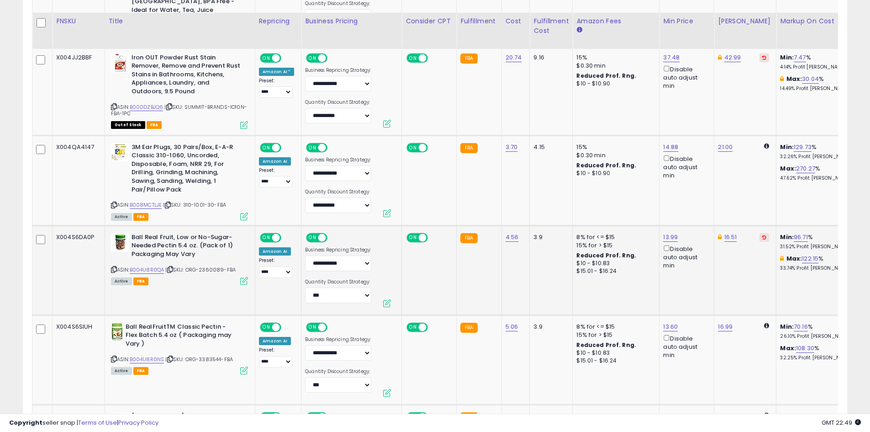
scroll to position [546, 0]
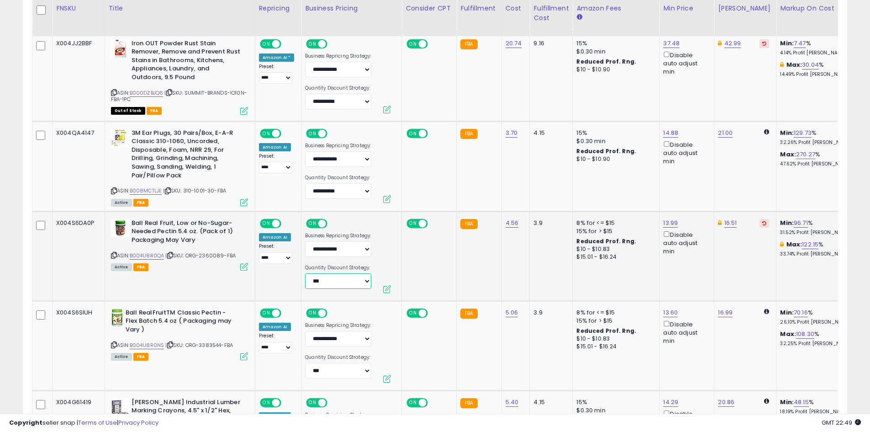
click at [328, 281] on select "**********" at bounding box center [338, 281] width 66 height 16
select select "*******"
click at [323, 368] on select "**********" at bounding box center [338, 371] width 66 height 16
select select "*******"
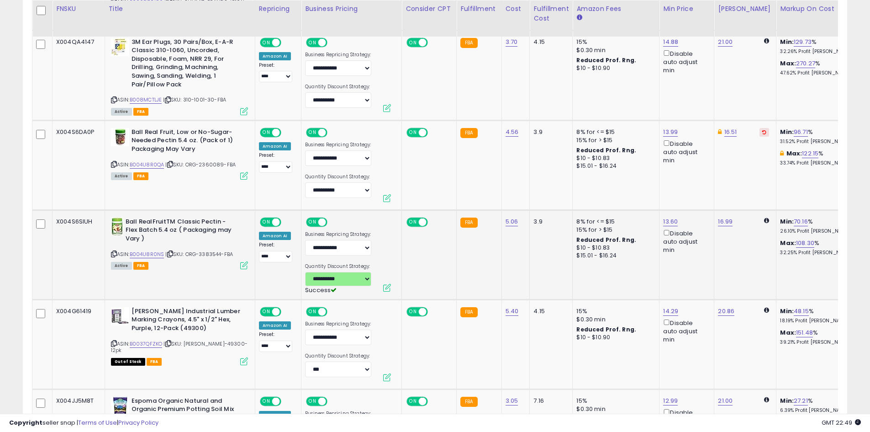
scroll to position [637, 0]
click at [154, 162] on link "B004U8R0QA" at bounding box center [147, 164] width 35 height 8
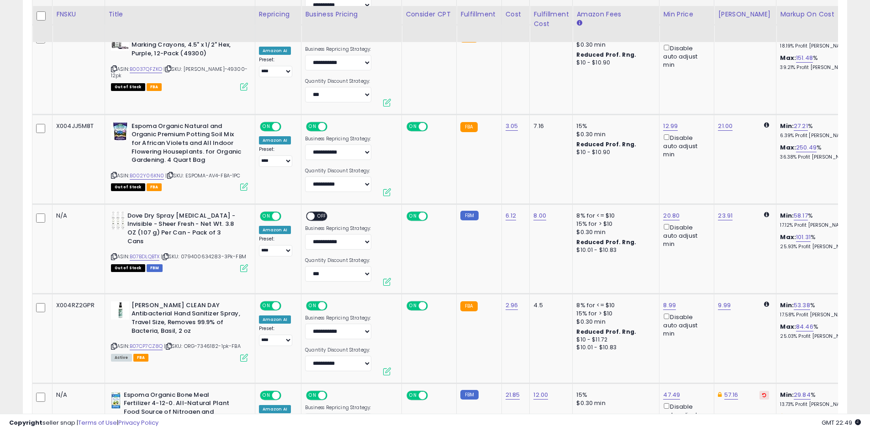
scroll to position [1003, 0]
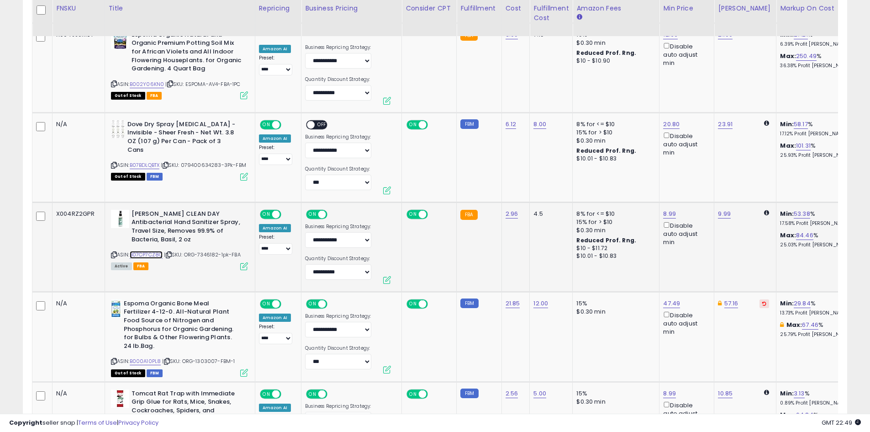
click at [151, 253] on link "B07CP7CZ8Q" at bounding box center [146, 255] width 33 height 8
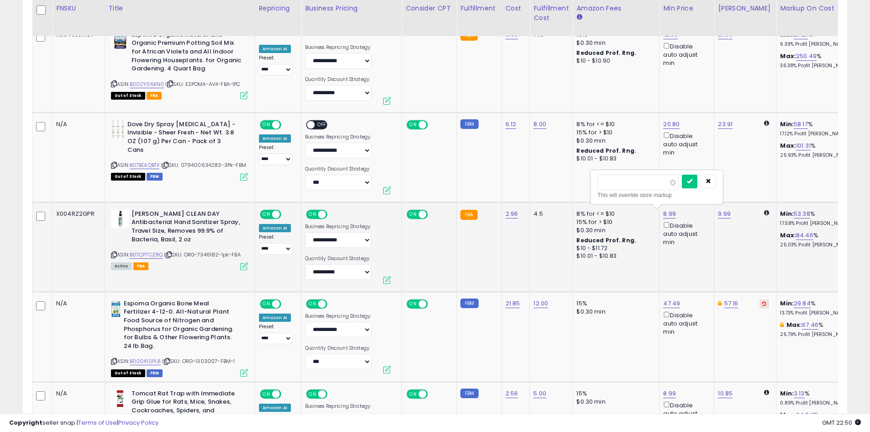
drag, startPoint x: 637, startPoint y: 184, endPoint x: 611, endPoint y: 182, distance: 26.5
click at [611, 182] on input "****" at bounding box center [638, 182] width 81 height 16
type input "****"
click button "submit" at bounding box center [690, 181] width 16 height 14
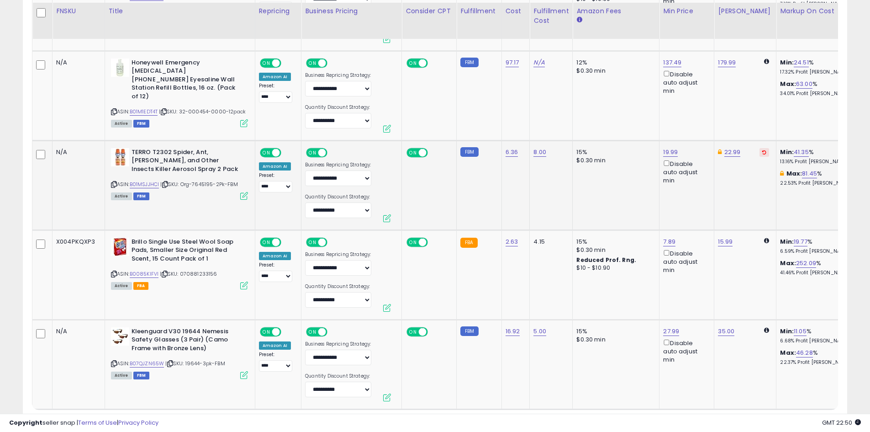
scroll to position [2373, 0]
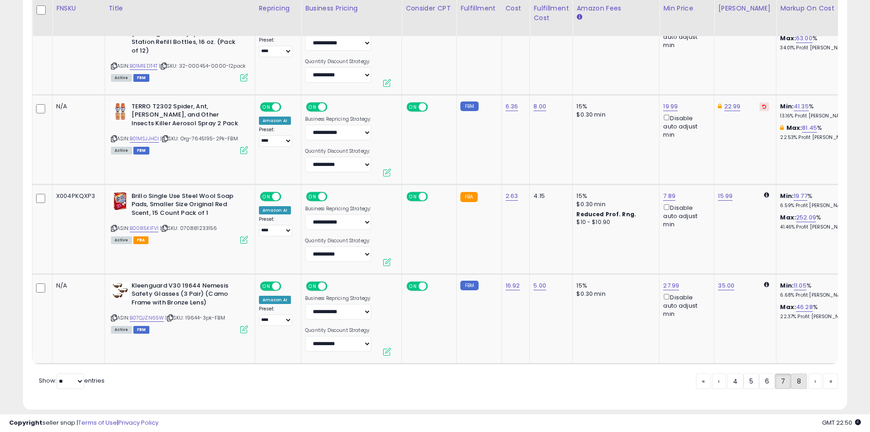
click at [824, 377] on link "8" at bounding box center [831, 381] width 15 height 16
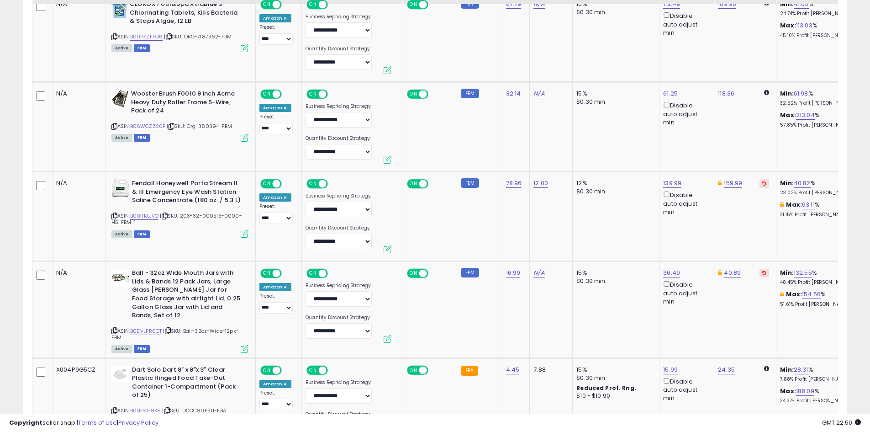
scroll to position [1048, 0]
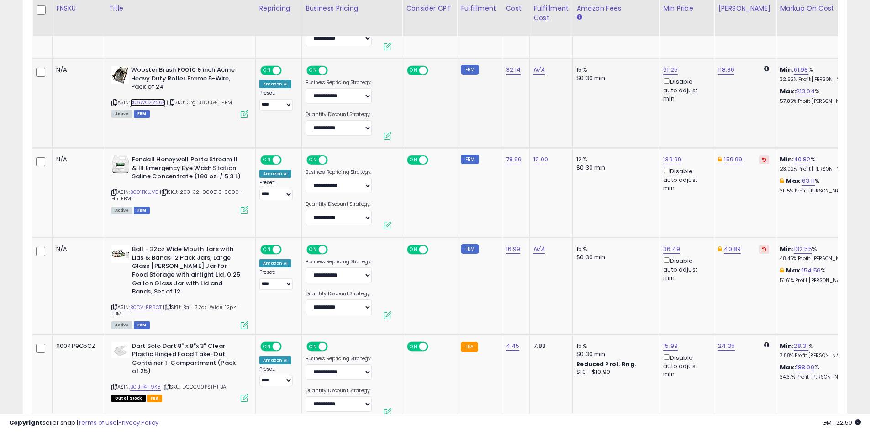
click at [147, 103] on link "B06WCZZ26P" at bounding box center [148, 103] width 36 height 8
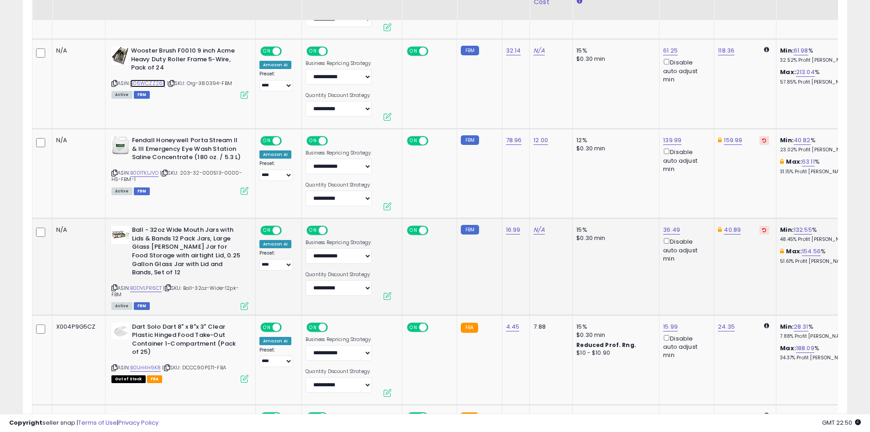
scroll to position [1094, 0]
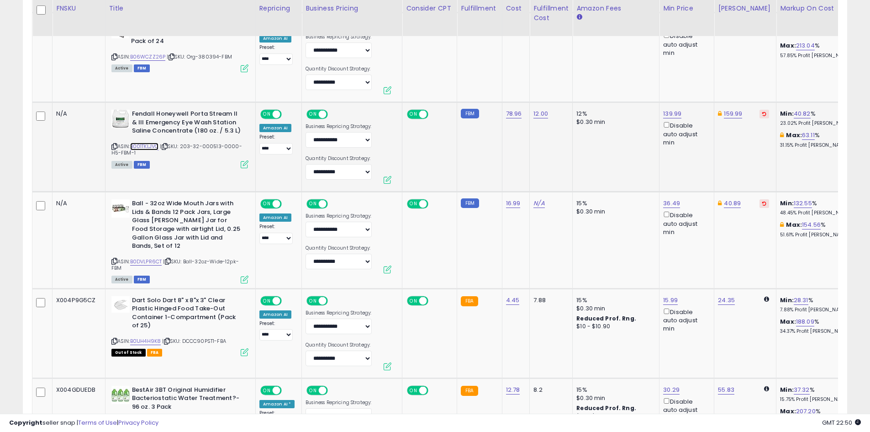
click at [147, 145] on link "B001TKLJVO" at bounding box center [144, 147] width 29 height 8
drag, startPoint x: 640, startPoint y: 80, endPoint x: 591, endPoint y: 79, distance: 48.9
click at [591, 79] on tbody "N/A Pocket Hose Silver Bullet 50 ft Turbo Shot Nozzle Multiple Spray Patterns E…" at bounding box center [843, 199] width 1622 height 1626
type input "******"
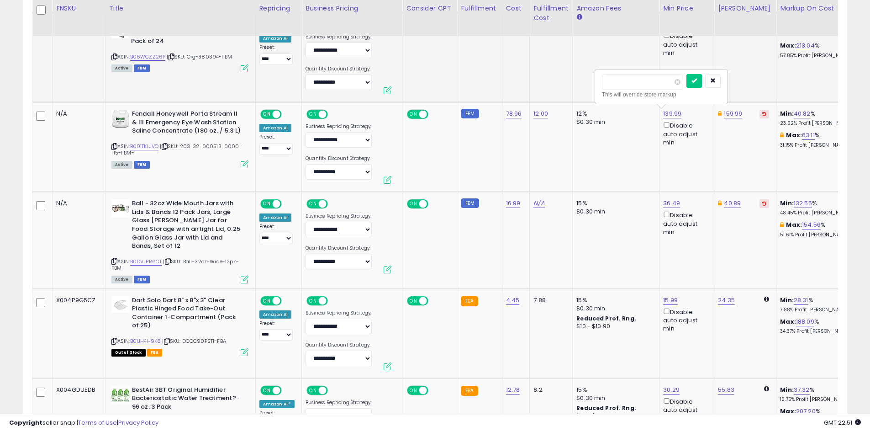
click button "submit" at bounding box center [695, 81] width 16 height 14
drag, startPoint x: 699, startPoint y: 86, endPoint x: 652, endPoint y: 81, distance: 47.3
click at [652, 81] on tbody "N/A Pocket Hose Silver Bullet 50 ft Turbo Shot Nozzle Multiple Spray Patterns E…" at bounding box center [843, 199] width 1622 height 1626
type input "******"
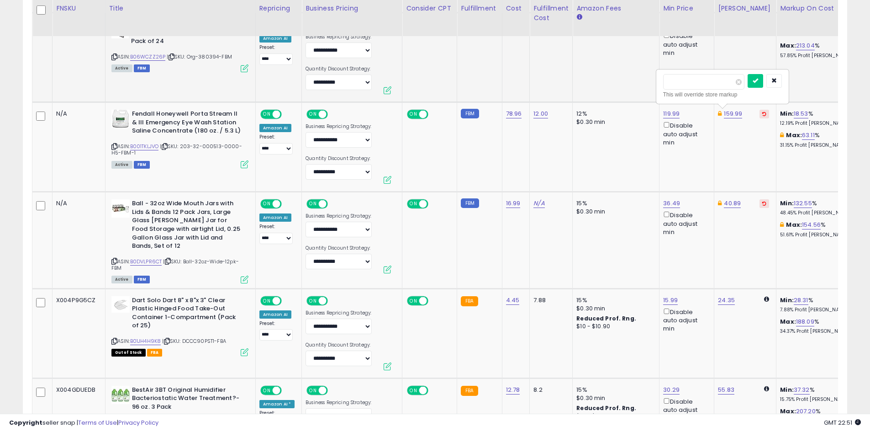
click button "submit" at bounding box center [756, 81] width 16 height 14
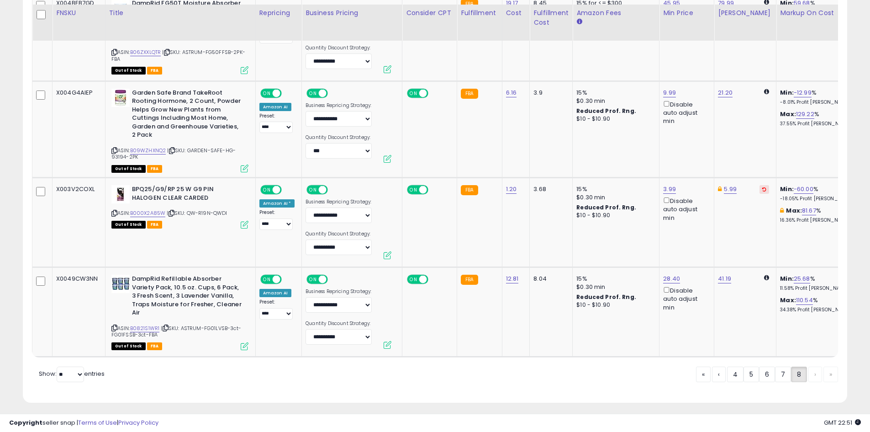
scroll to position [1754, 0]
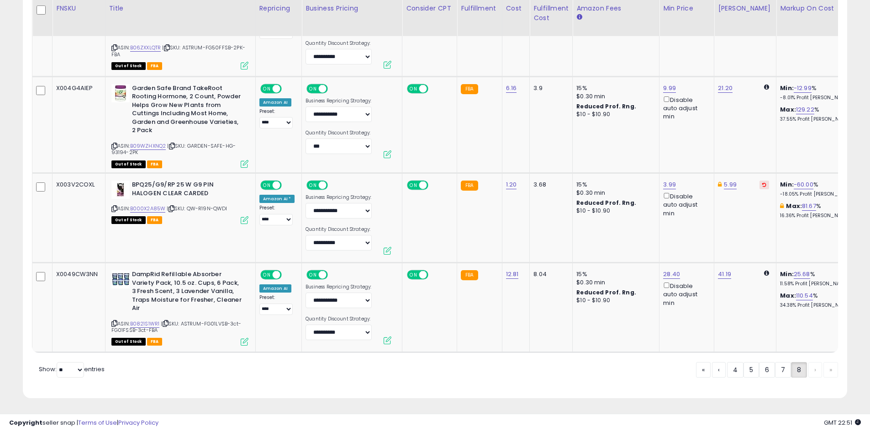
click at [814, 370] on div "« ‹ 4 5 6 7 8 › »" at bounding box center [767, 371] width 142 height 18
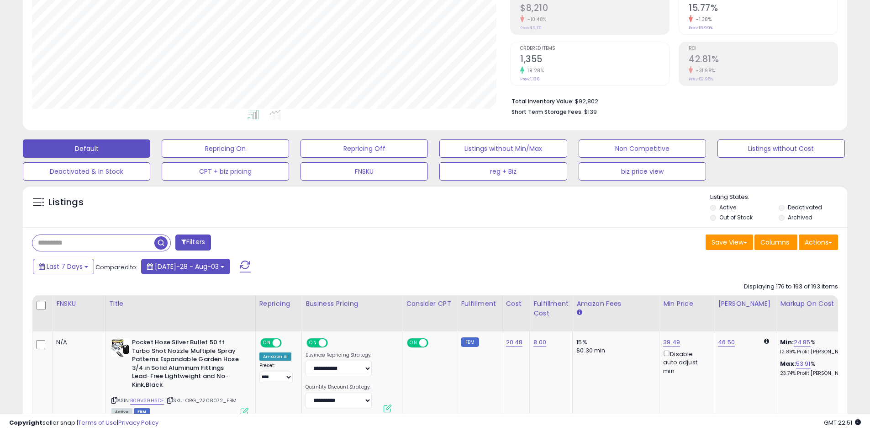
scroll to position [0, 0]
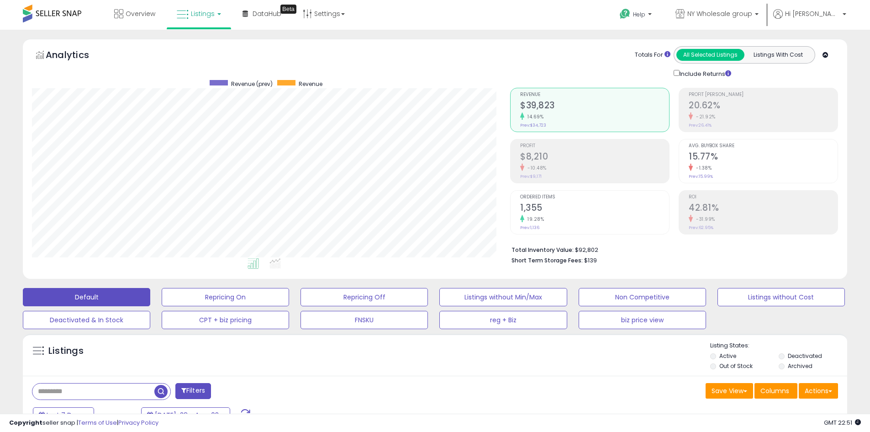
click at [59, 10] on span at bounding box center [52, 14] width 58 height 18
click at [138, 12] on span "Overview" at bounding box center [141, 13] width 30 height 9
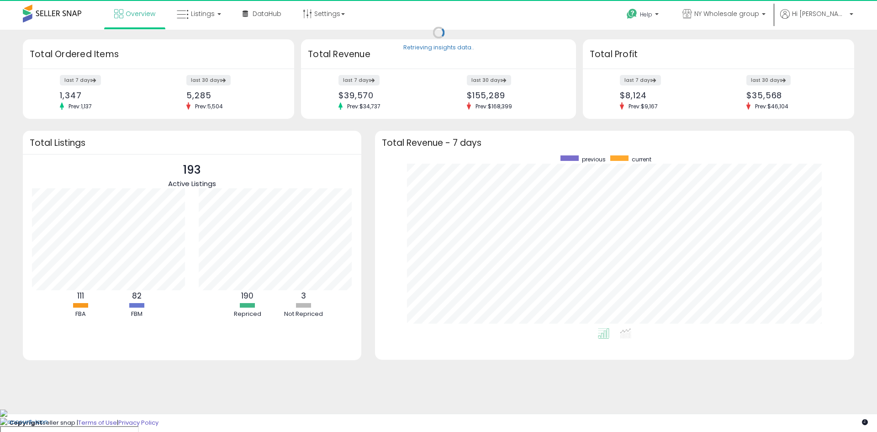
scroll to position [173, 461]
